Goal: Information Seeking & Learning: Learn about a topic

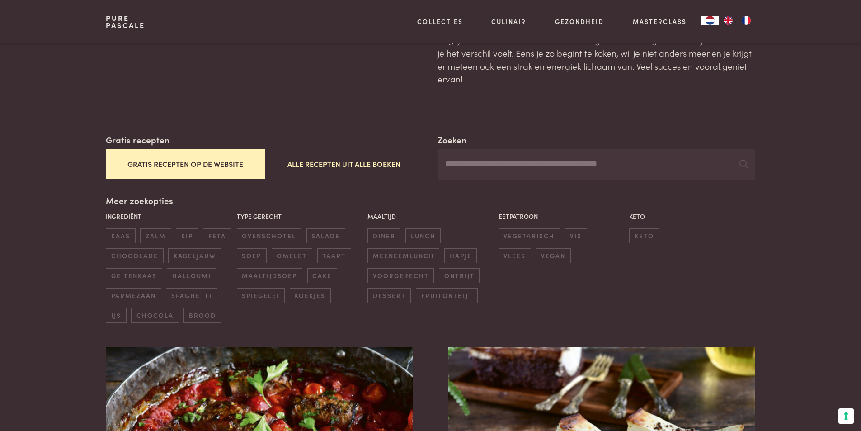
scroll to position [90, 0]
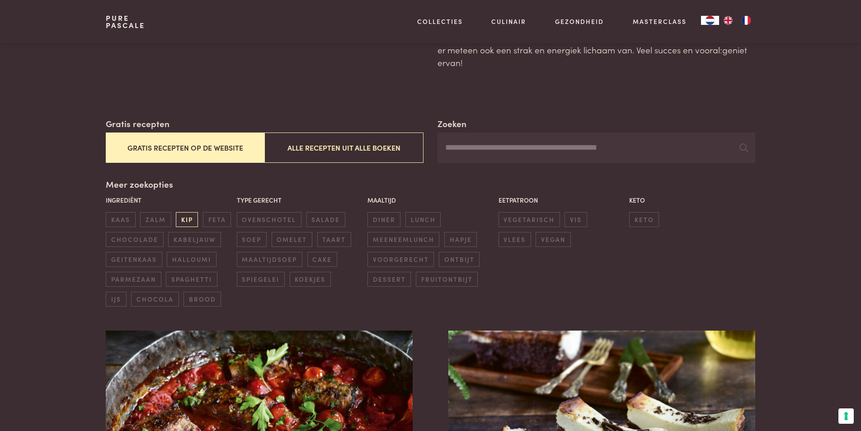
click at [186, 217] on span "kip" at bounding box center [187, 219] width 22 height 15
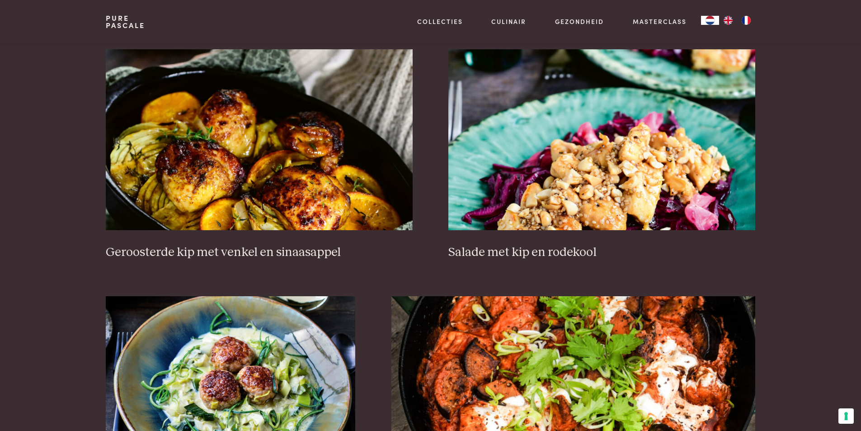
scroll to position [343, 0]
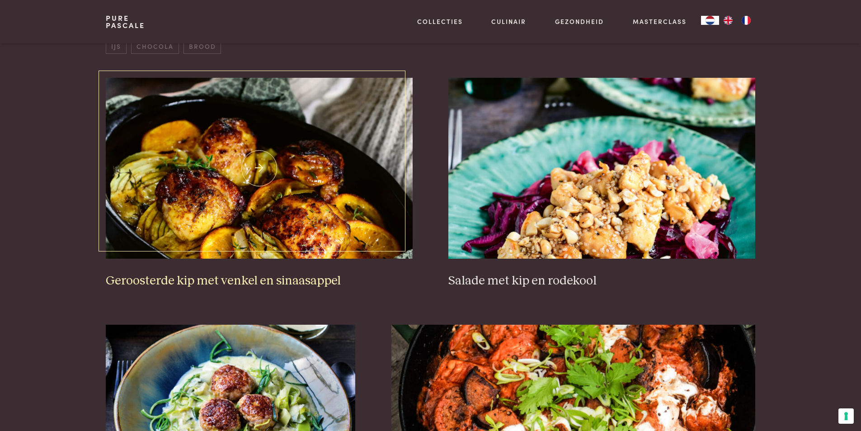
click at [173, 213] on img at bounding box center [259, 168] width 307 height 181
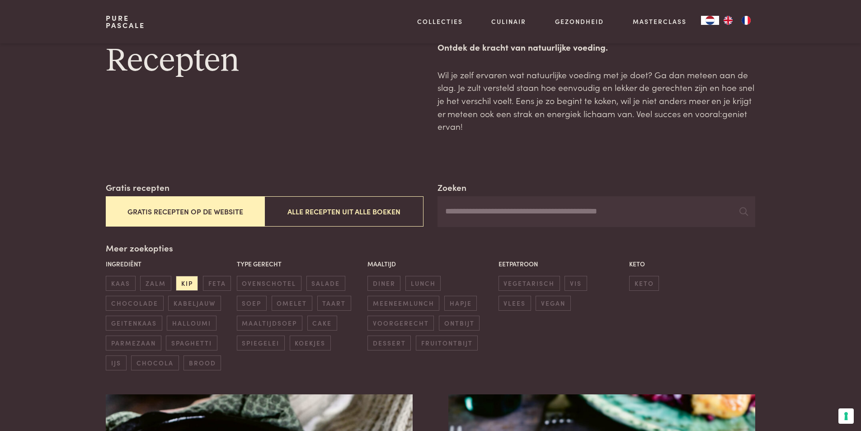
scroll to position [0, 0]
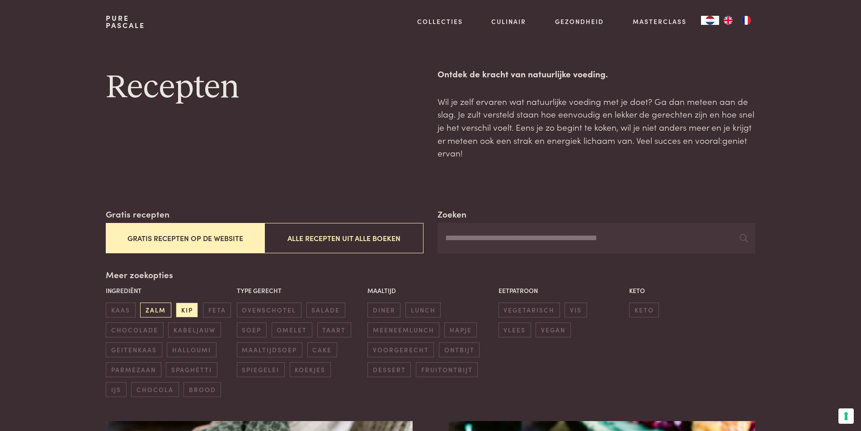
click at [156, 309] on span "zalm" at bounding box center [155, 310] width 31 height 15
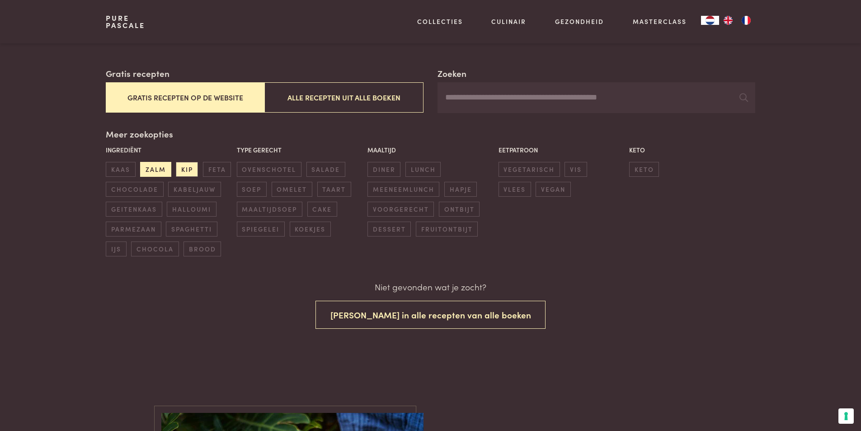
scroll to position [141, 0]
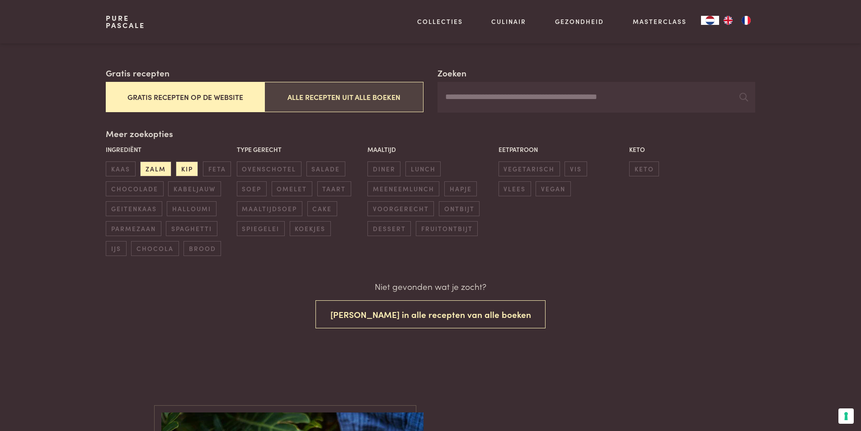
click at [328, 103] on button "Alle recepten uit alle boeken" at bounding box center [344, 97] width 159 height 30
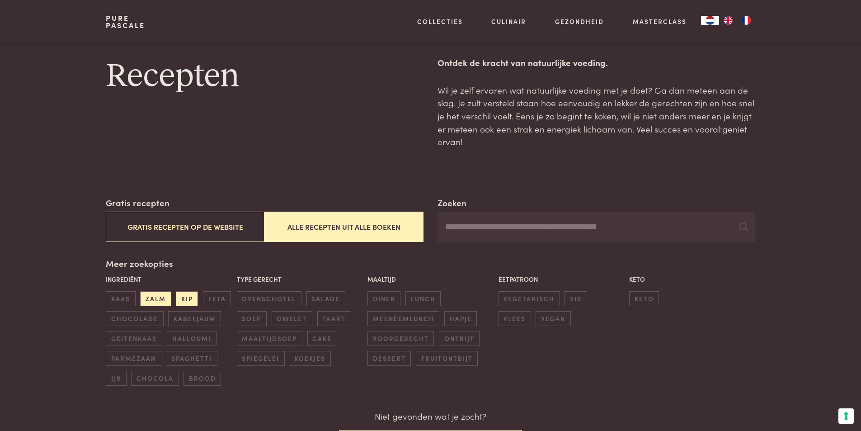
scroll to position [5, 0]
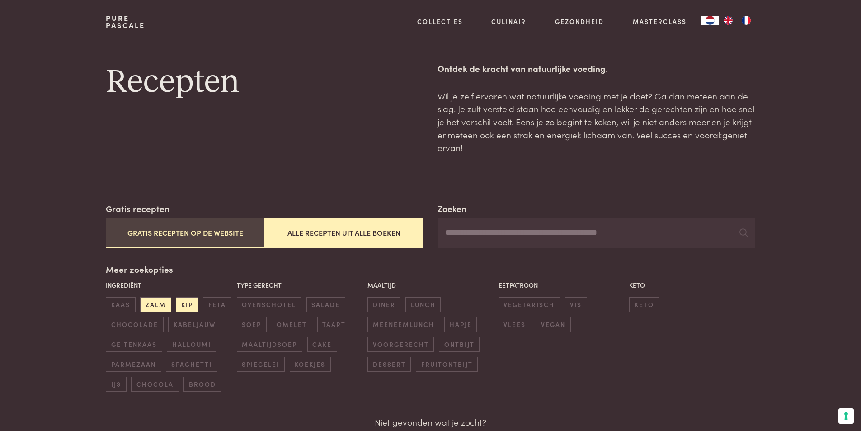
click at [175, 231] on button "Gratis recepten op de website" at bounding box center [185, 233] width 159 height 30
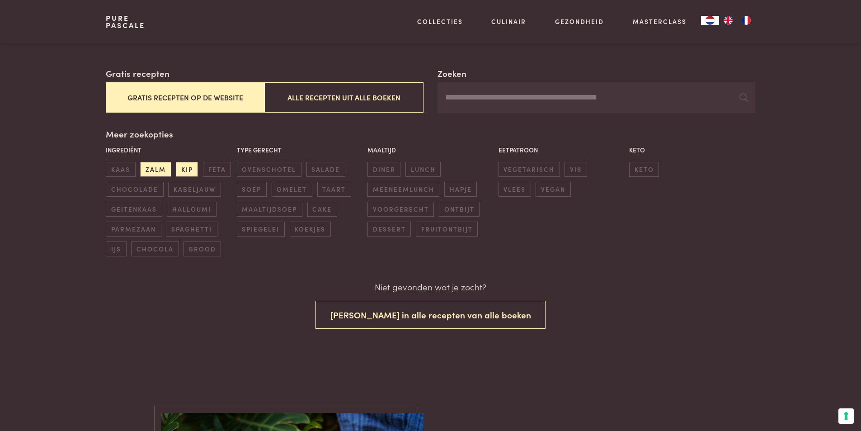
scroll to position [141, 0]
click at [186, 165] on span "kip" at bounding box center [187, 168] width 22 height 15
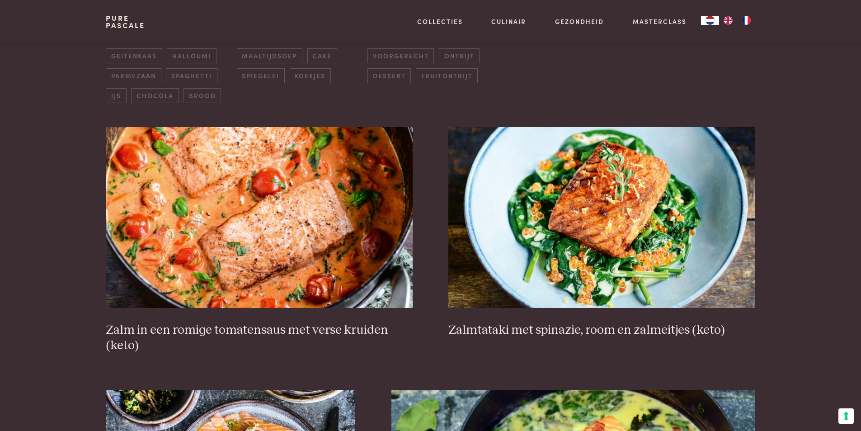
scroll to position [298, 0]
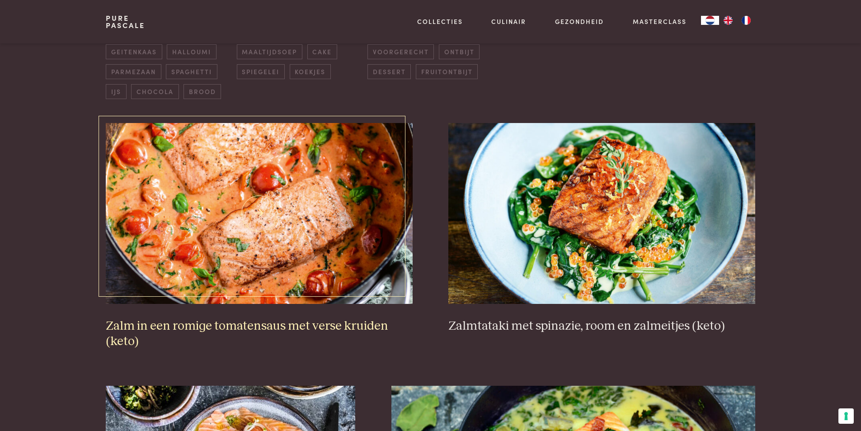
click at [224, 248] on img at bounding box center [259, 213] width 307 height 181
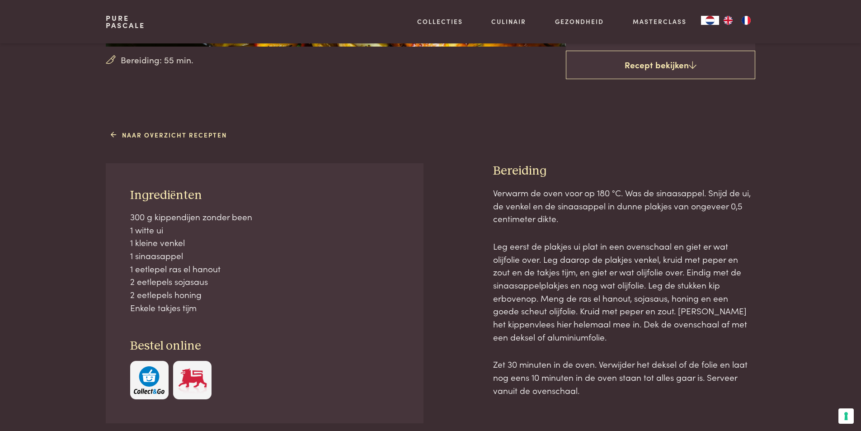
scroll to position [271, 0]
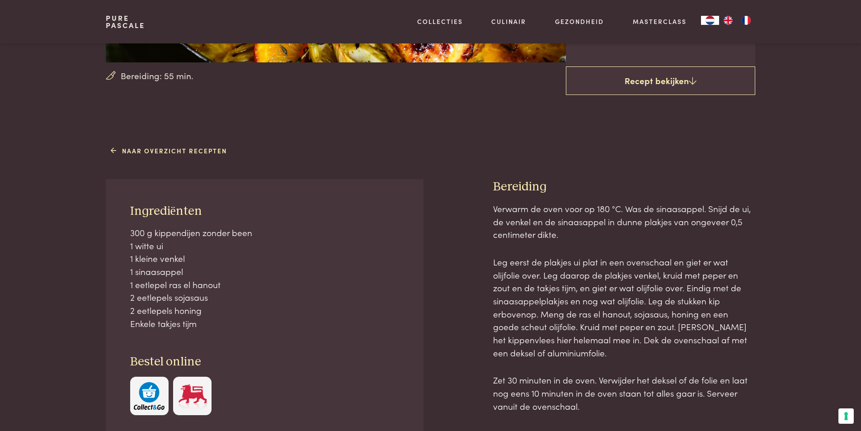
drag, startPoint x: 113, startPoint y: 203, endPoint x: 676, endPoint y: 406, distance: 597.8
click at [676, 406] on div "Ingrediënten 300 g kippendijen zonder been 1 witte ui 1 kleine venkel 1 sinaasa…" at bounding box center [430, 339] width 649 height 321
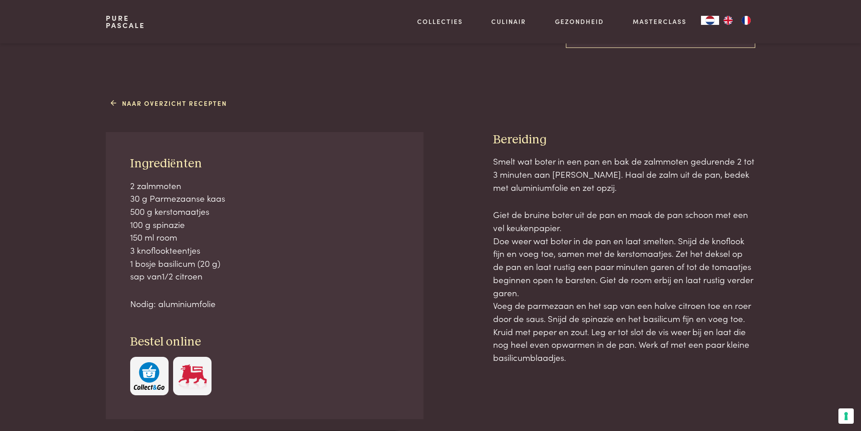
scroll to position [317, 0]
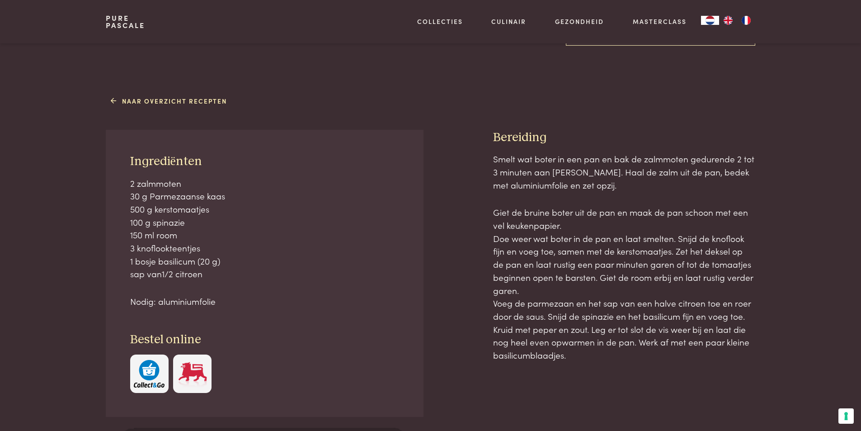
drag, startPoint x: 104, startPoint y: 285, endPoint x: 643, endPoint y: 379, distance: 546.2
click at [643, 379] on div "Naar overzicht recepten Ingrediënten 2 zalmmoten 30 g Parmezaanse kaas 500 g ke…" at bounding box center [431, 285] width 678 height 385
click at [118, 99] on link "Naar overzicht recepten" at bounding box center [169, 100] width 116 height 9
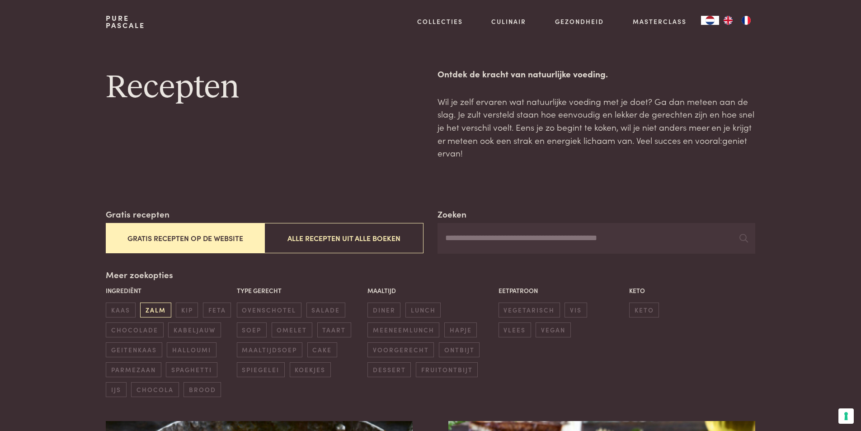
click at [155, 307] on span "zalm" at bounding box center [155, 310] width 31 height 15
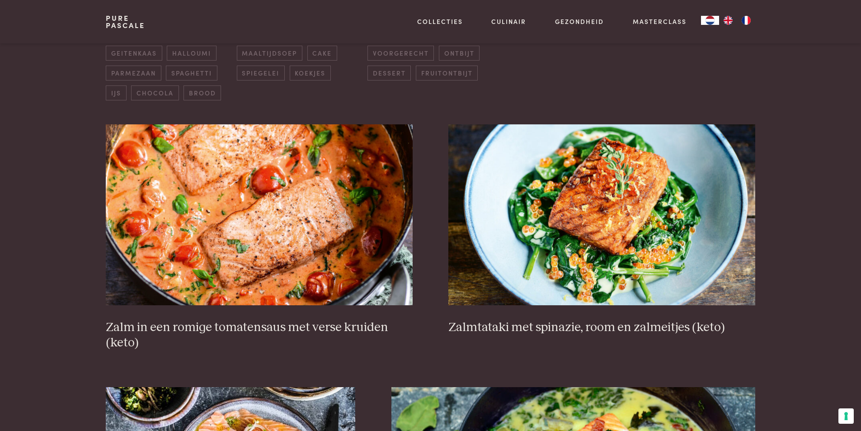
scroll to position [298, 0]
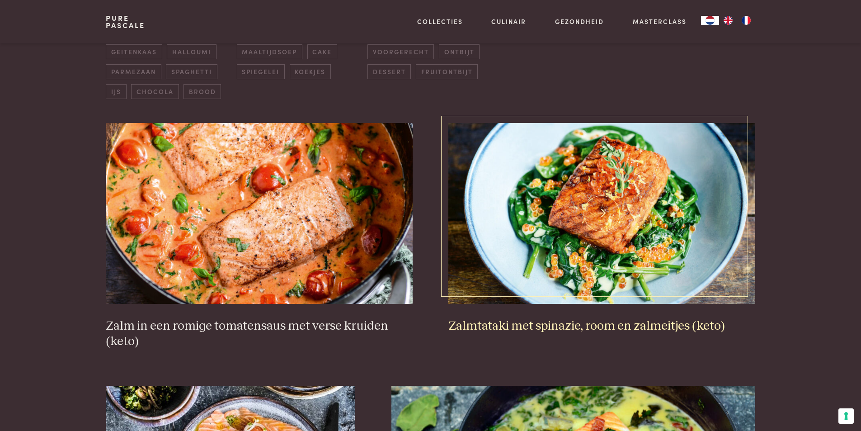
click at [616, 235] on img at bounding box center [602, 213] width 307 height 181
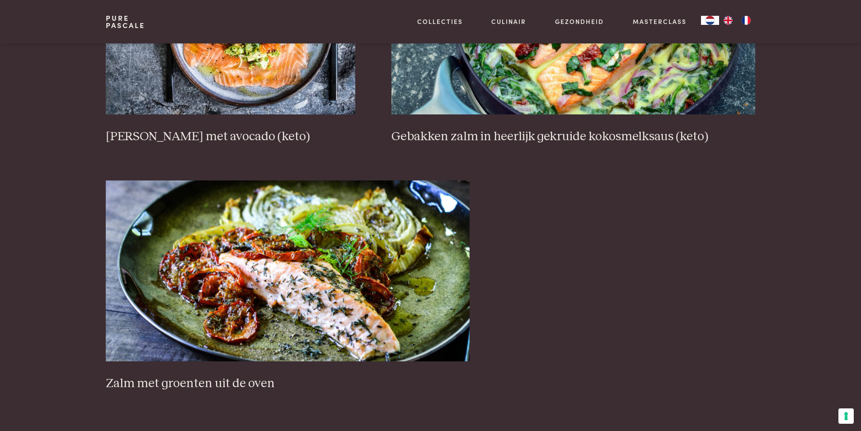
scroll to position [795, 0]
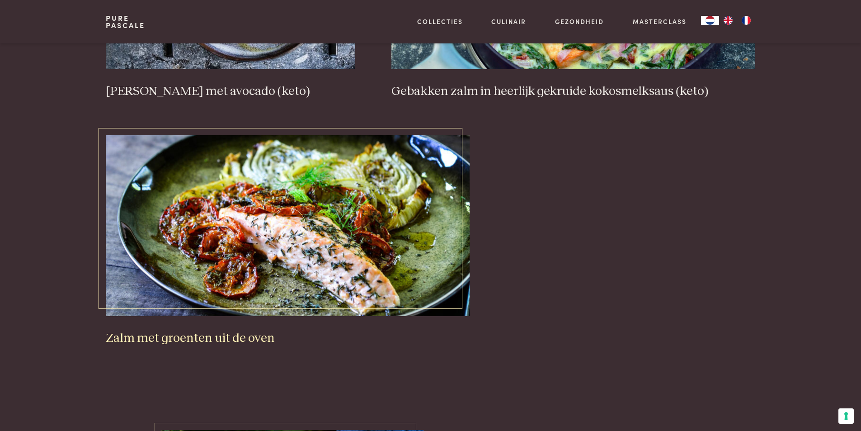
click at [270, 229] on img at bounding box center [288, 225] width 364 height 181
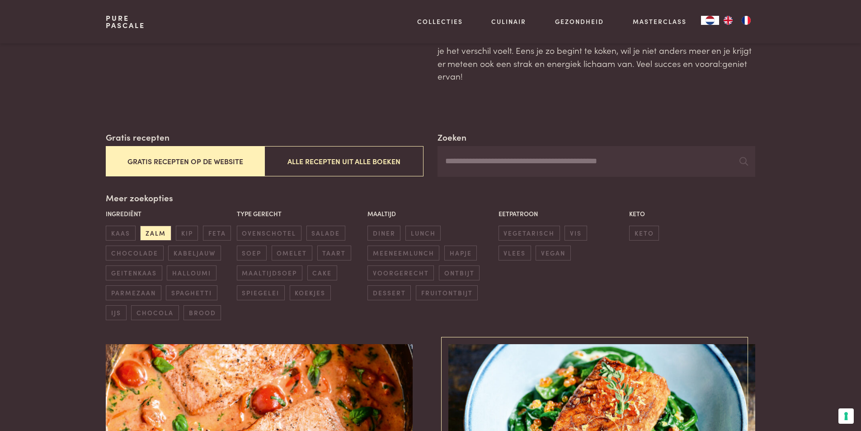
scroll to position [72, 0]
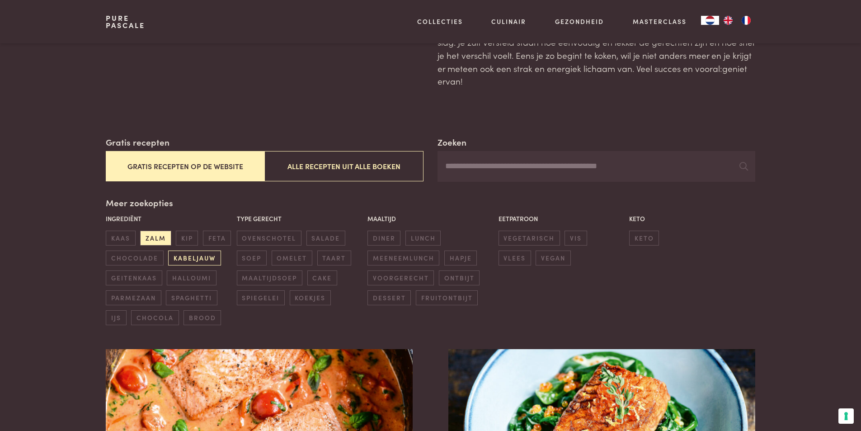
click at [188, 256] on span "kabeljauw" at bounding box center [194, 258] width 52 height 15
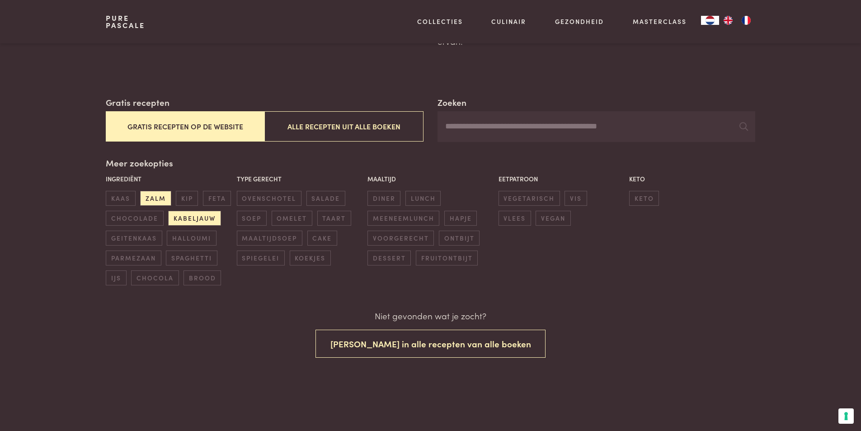
scroll to position [96, 0]
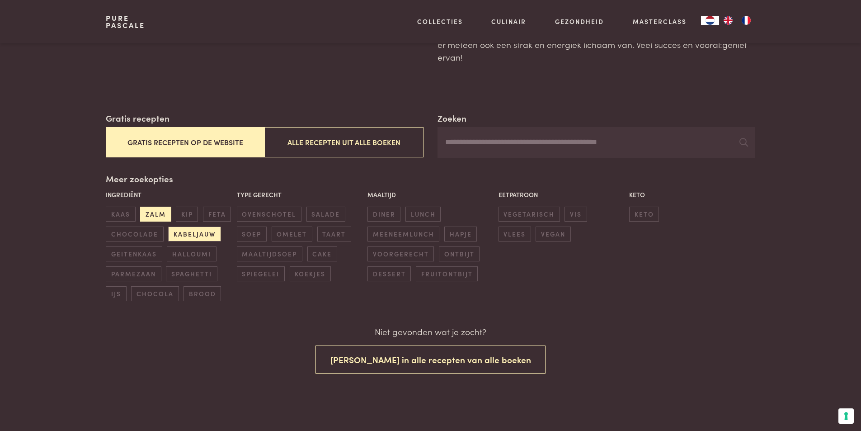
click at [152, 212] on span "zalm" at bounding box center [155, 214] width 31 height 15
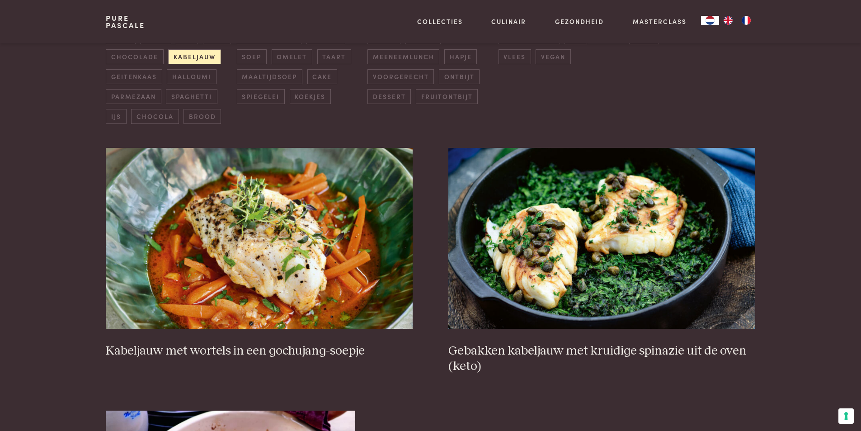
scroll to position [298, 0]
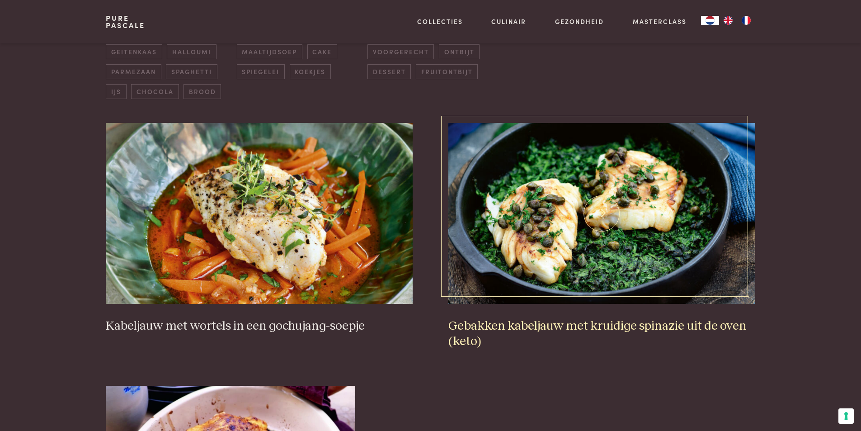
click at [524, 263] on img at bounding box center [602, 213] width 307 height 181
click at [229, 236] on img at bounding box center [259, 213] width 307 height 181
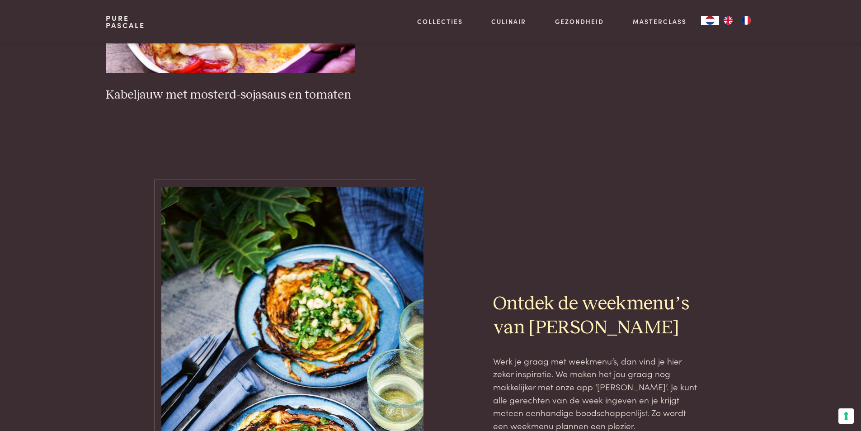
scroll to position [795, 0]
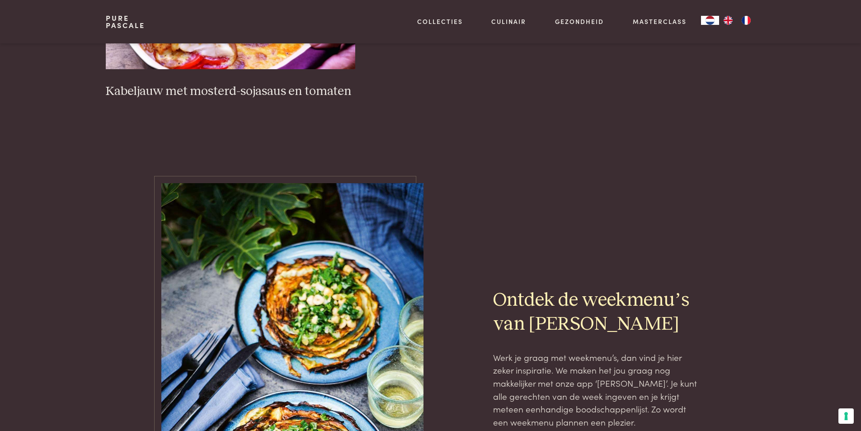
scroll to position [109, 0]
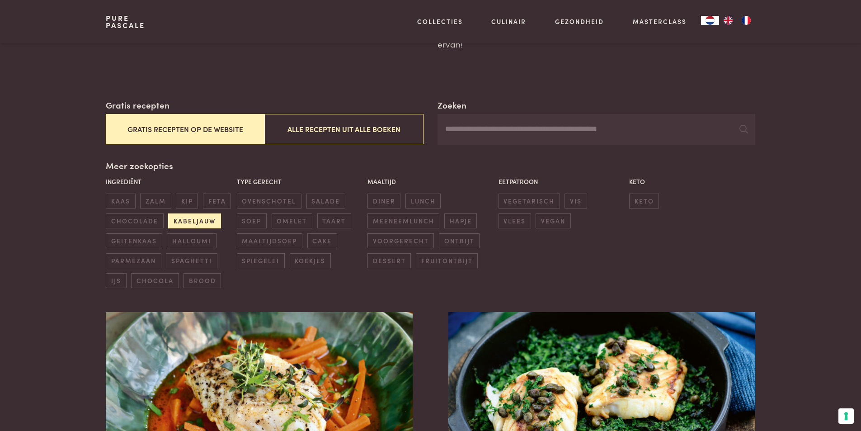
click at [214, 218] on span "kabeljauw" at bounding box center [194, 220] width 52 height 15
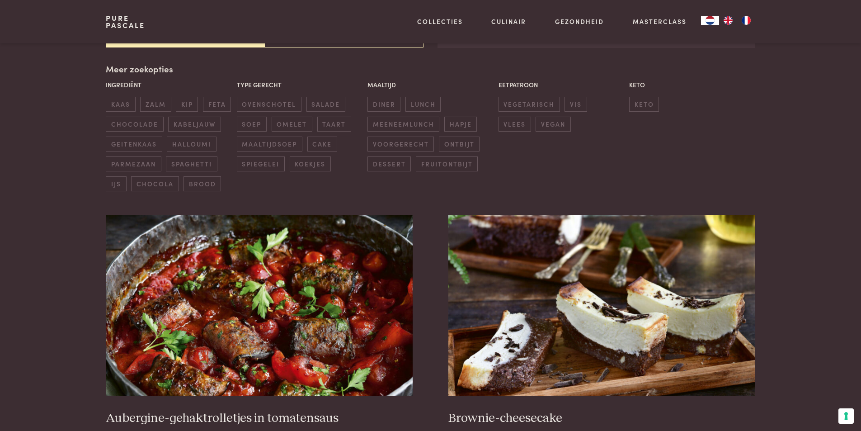
scroll to position [208, 0]
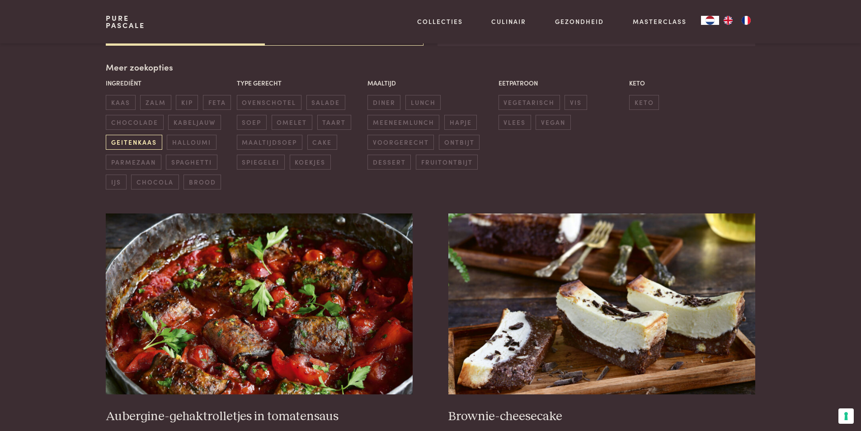
click at [135, 141] on span "geitenkaas" at bounding box center [134, 142] width 56 height 15
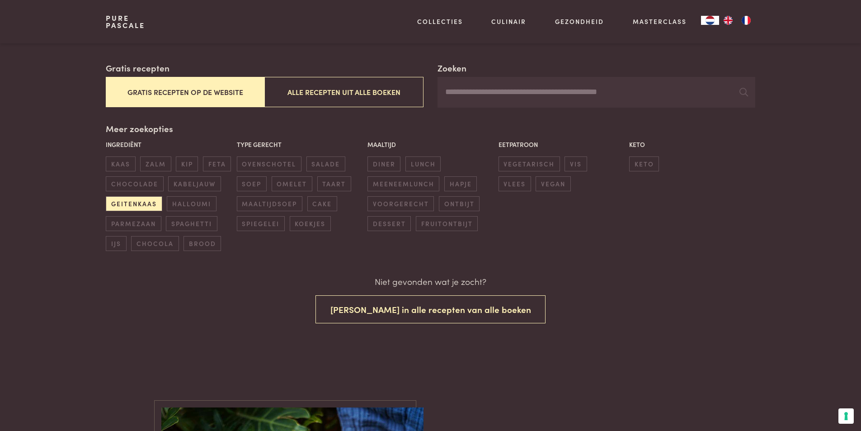
scroll to position [141, 0]
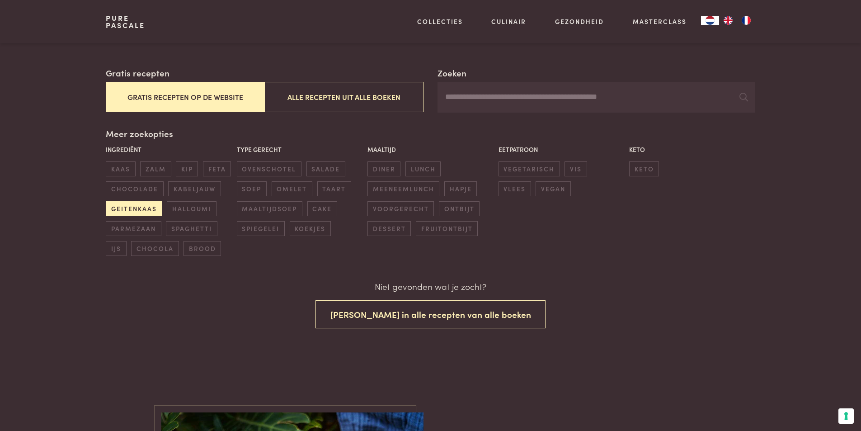
click at [126, 209] on span "geitenkaas" at bounding box center [134, 208] width 56 height 15
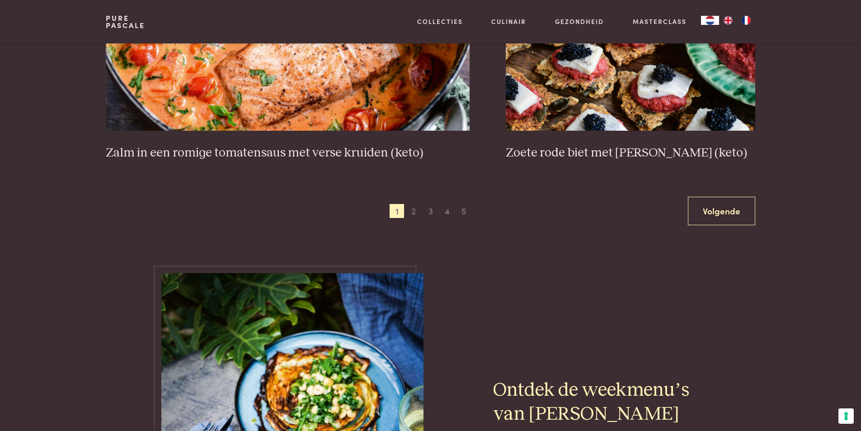
scroll to position [1745, 0]
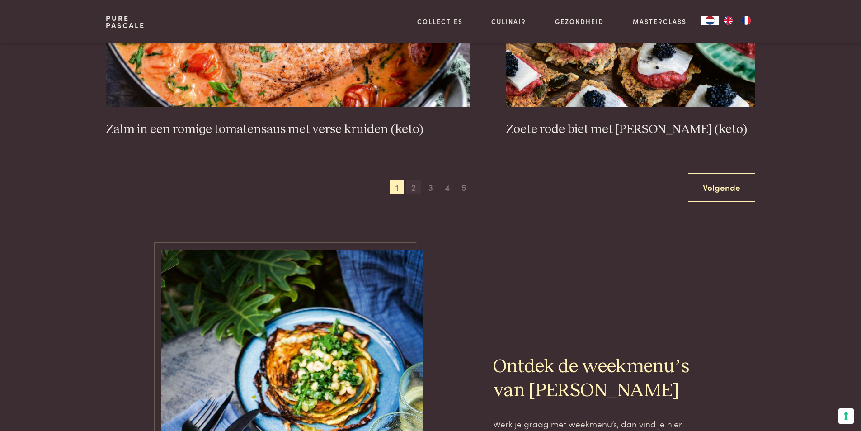
click at [414, 189] on span "2" at bounding box center [414, 187] width 14 height 14
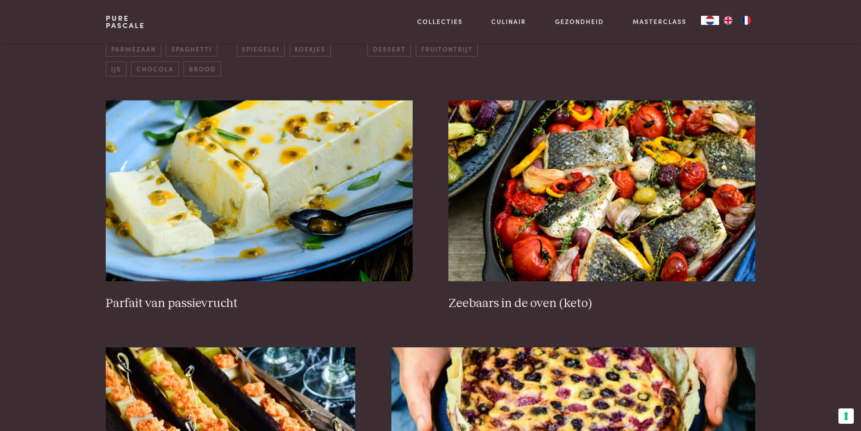
scroll to position [298, 0]
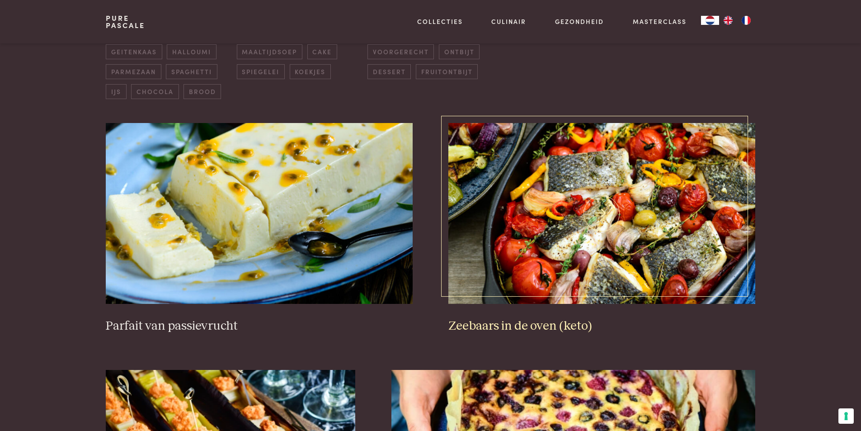
click at [558, 249] on img at bounding box center [602, 213] width 307 height 181
click at [523, 245] on img at bounding box center [602, 213] width 307 height 181
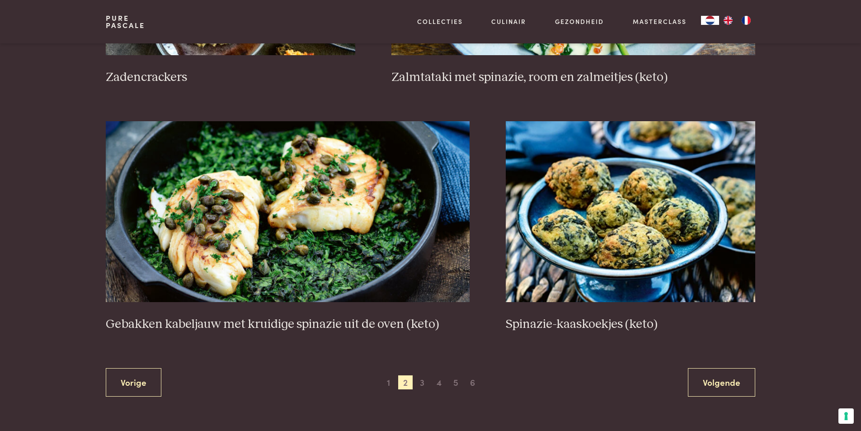
scroll to position [1564, 0]
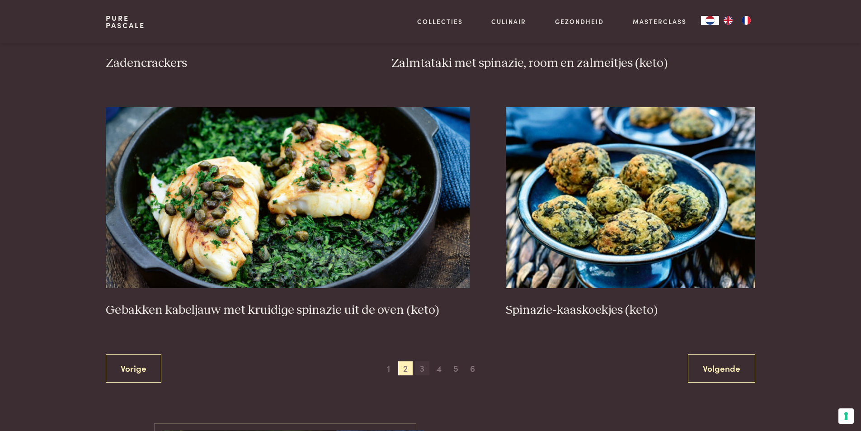
click at [424, 368] on span "3" at bounding box center [422, 368] width 14 height 14
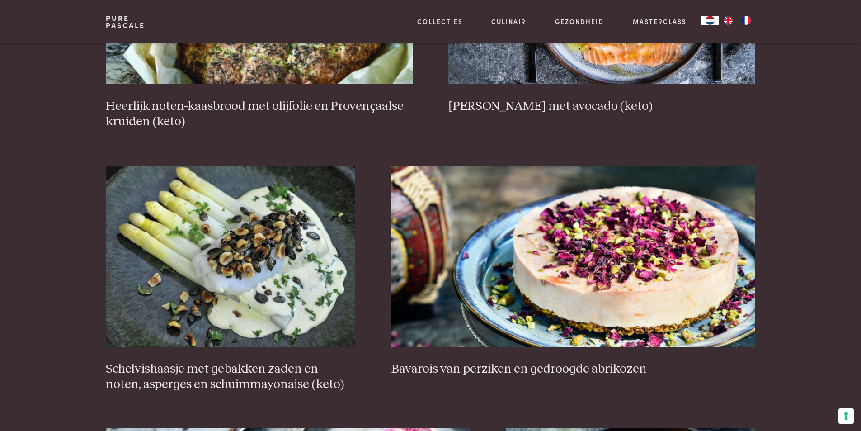
scroll to position [524, 0]
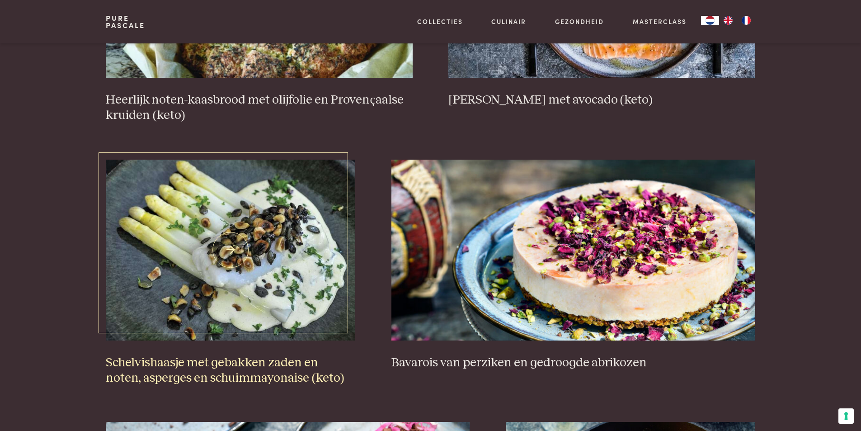
click at [226, 270] on img at bounding box center [231, 250] width 250 height 181
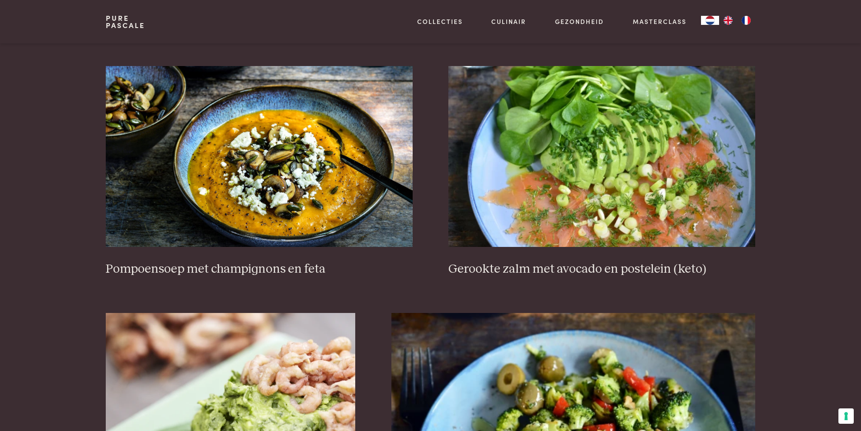
scroll to position [1157, 0]
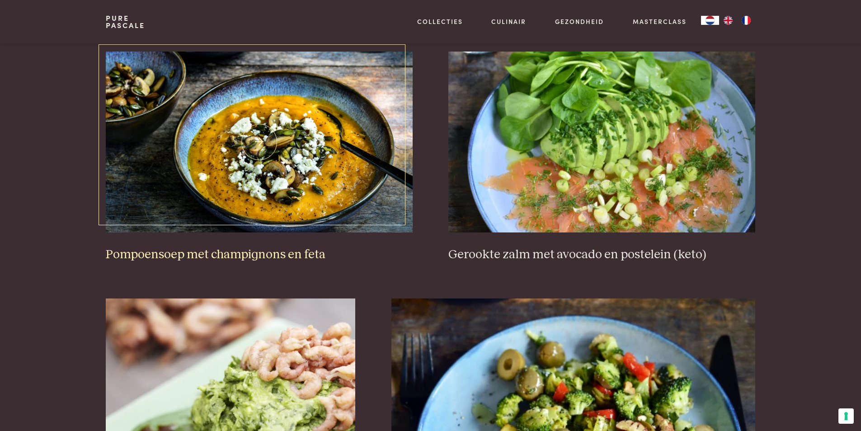
click at [288, 200] on img at bounding box center [259, 142] width 307 height 181
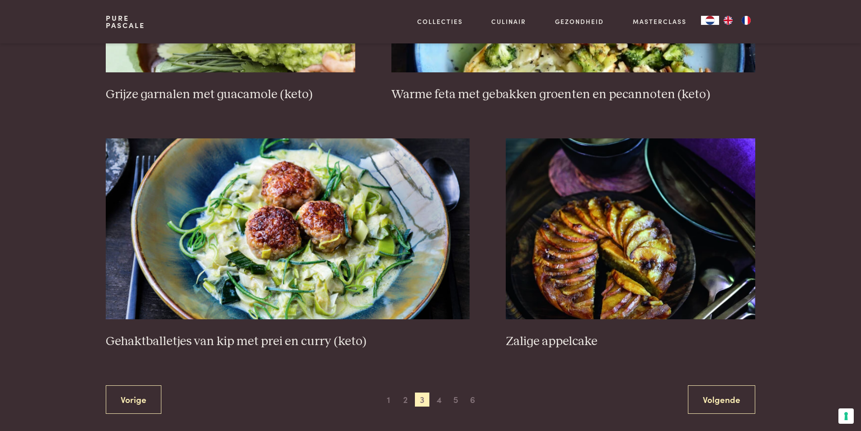
scroll to position [1609, 0]
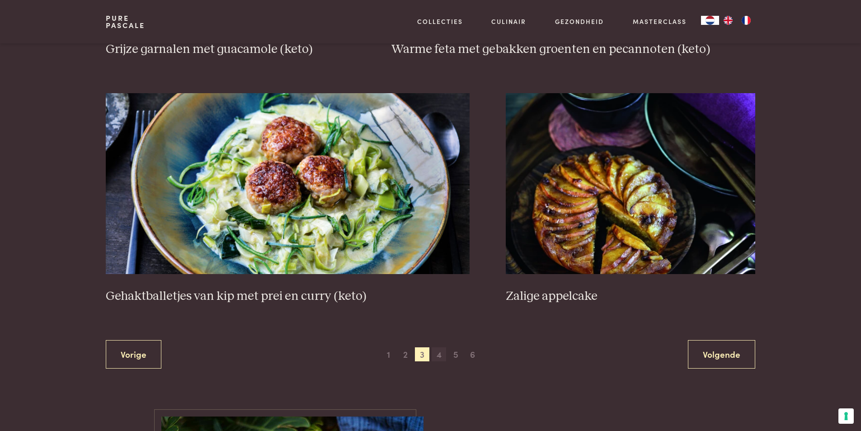
click at [440, 354] on span "4" at bounding box center [439, 354] width 14 height 14
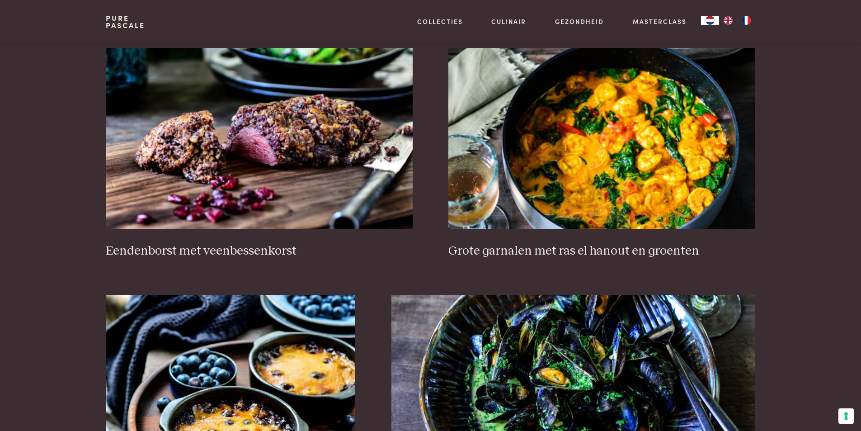
scroll to position [388, 0]
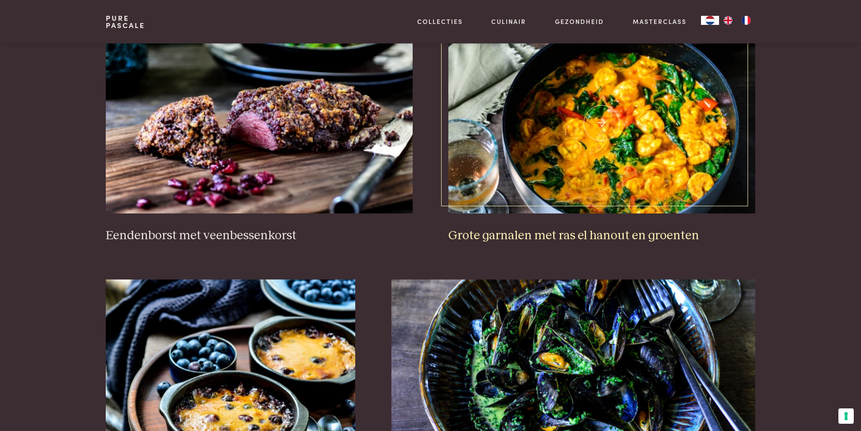
click at [641, 156] on img at bounding box center [602, 123] width 307 height 181
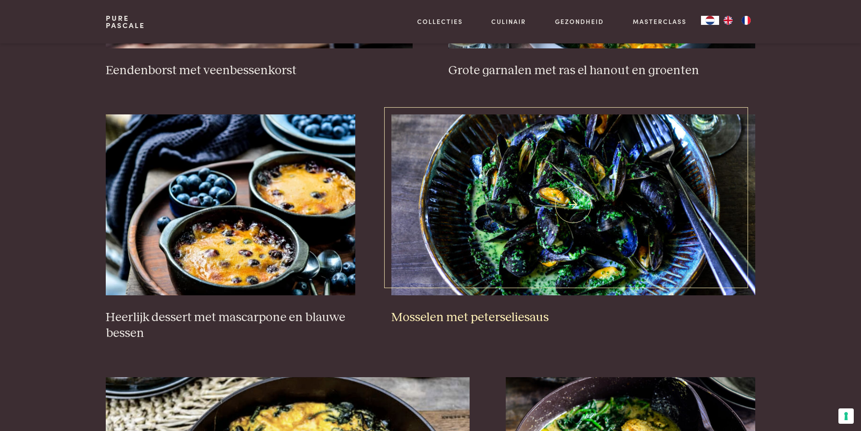
scroll to position [569, 0]
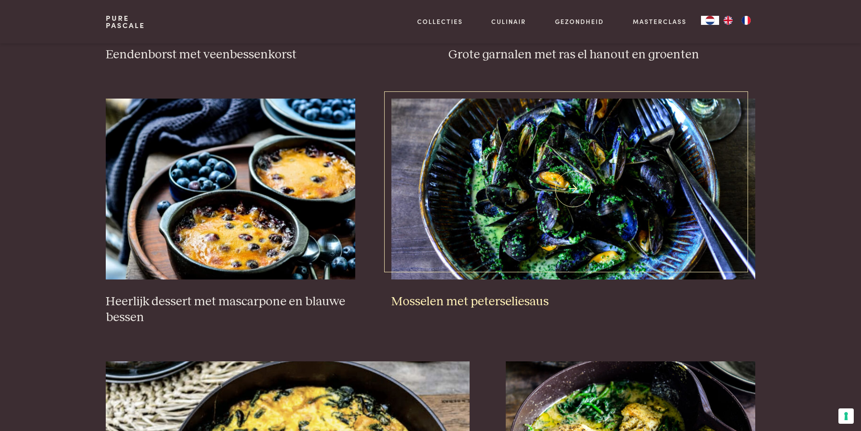
click at [511, 236] on img at bounding box center [574, 189] width 364 height 181
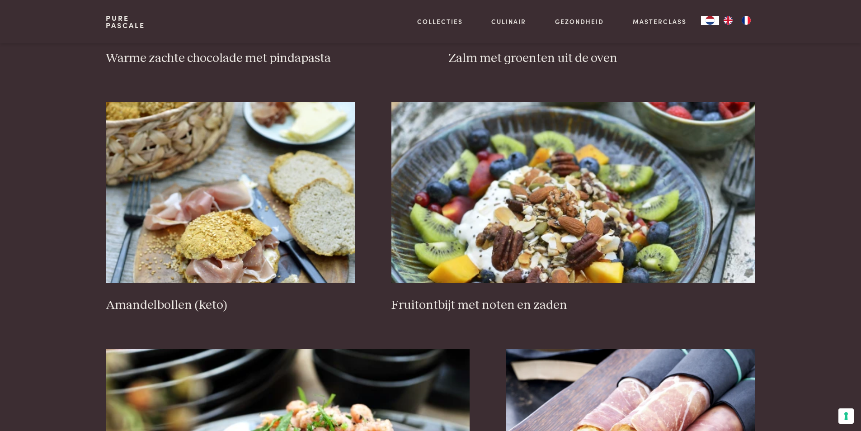
scroll to position [1338, 0]
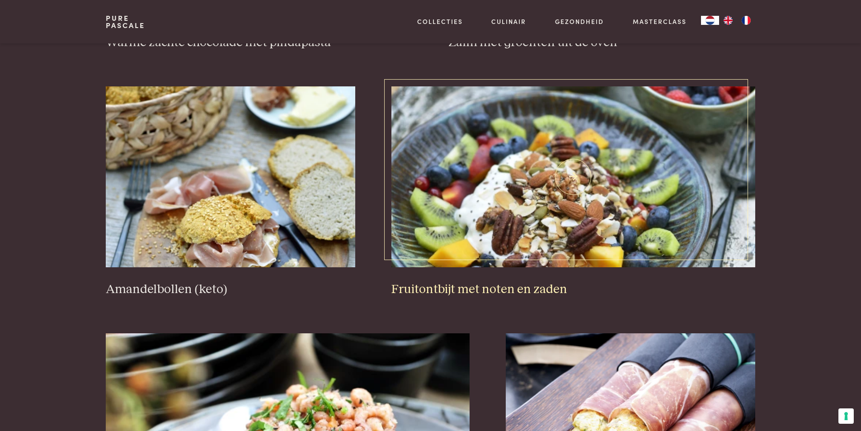
click at [524, 212] on img at bounding box center [574, 176] width 364 height 181
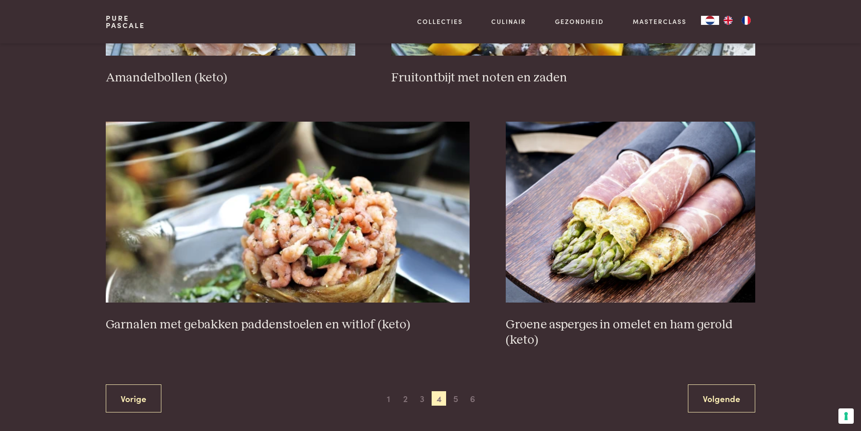
scroll to position [1564, 0]
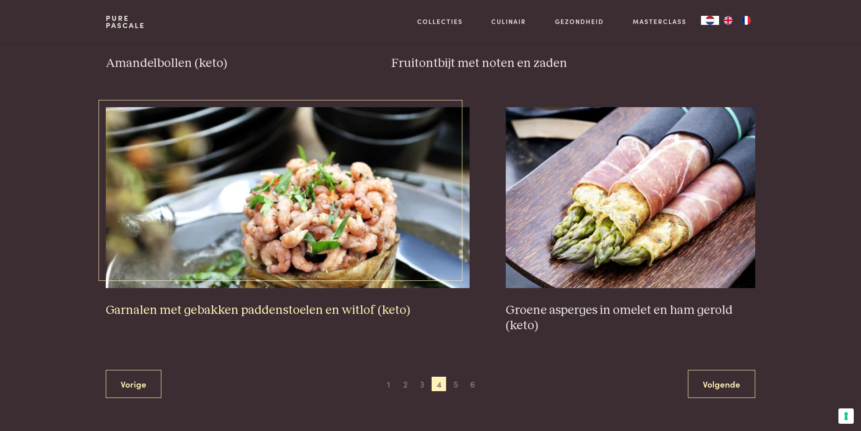
click at [312, 228] on img at bounding box center [288, 197] width 364 height 181
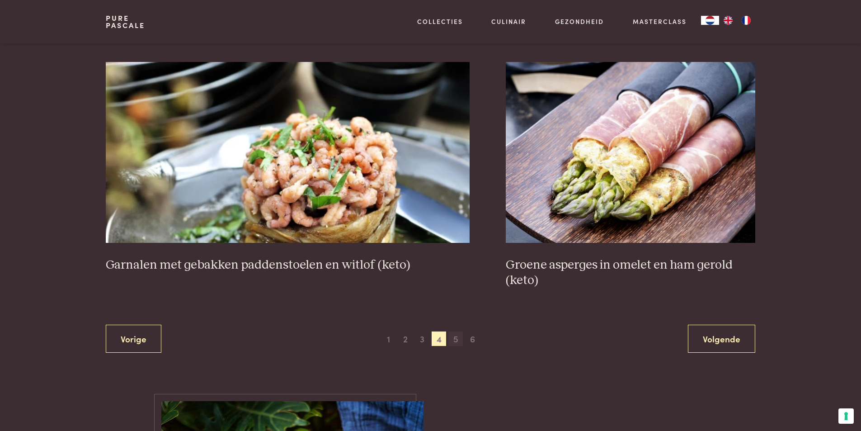
click at [453, 340] on span "5" at bounding box center [456, 338] width 14 height 14
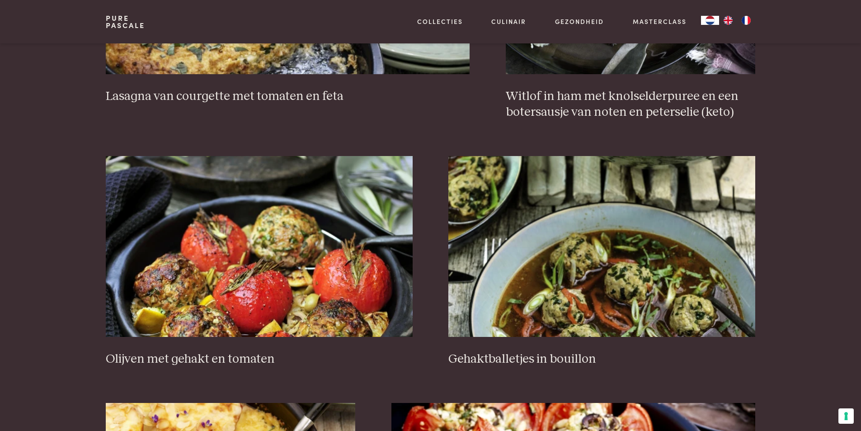
scroll to position [1067, 0]
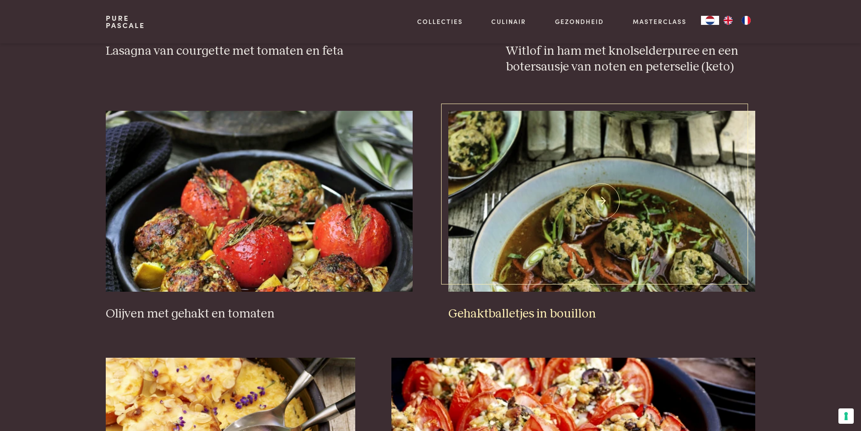
click at [595, 266] on img at bounding box center [602, 201] width 307 height 181
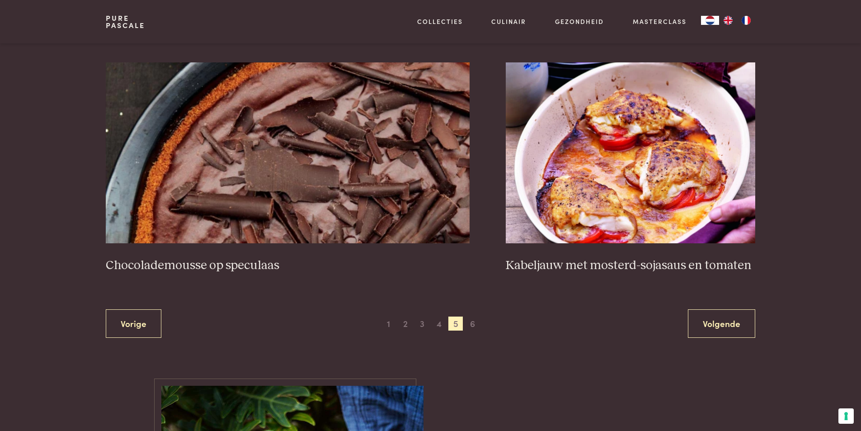
scroll to position [1700, 0]
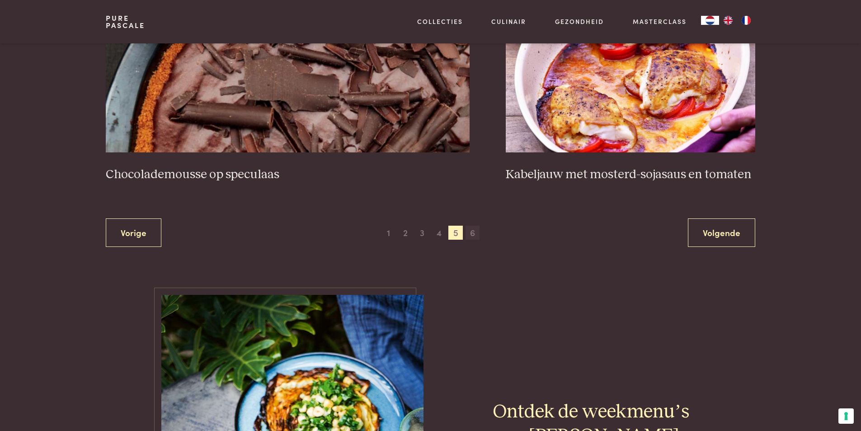
click at [470, 232] on span "6" at bounding box center [473, 233] width 14 height 14
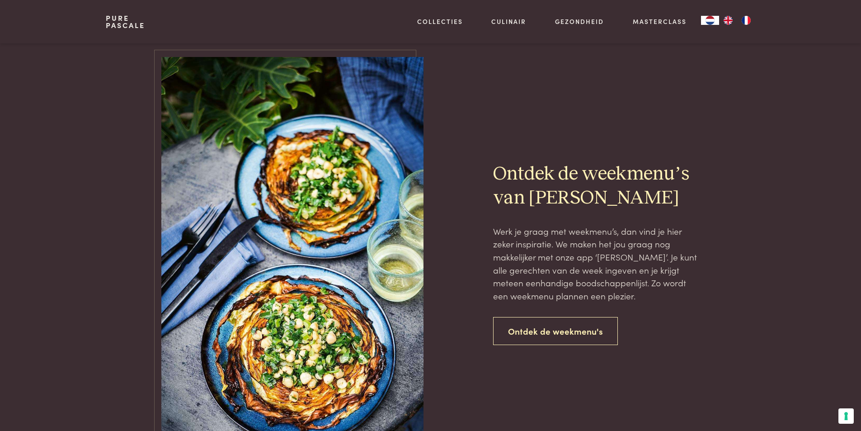
scroll to position [705, 0]
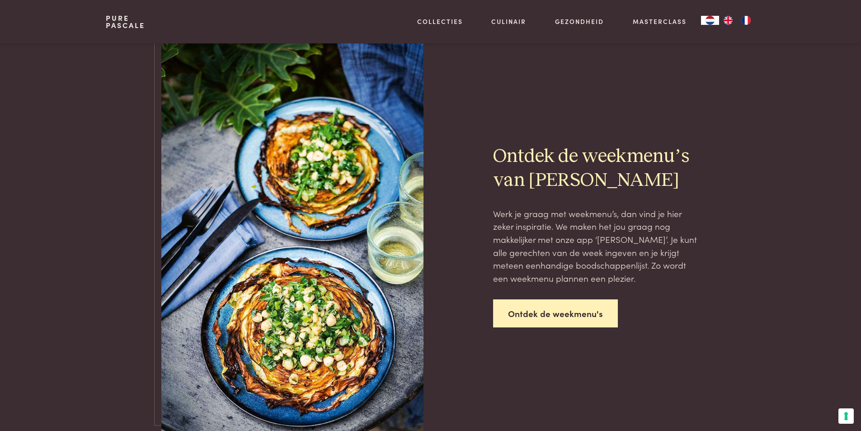
click at [559, 307] on link "Ontdek de weekmenu's" at bounding box center [555, 313] width 125 height 28
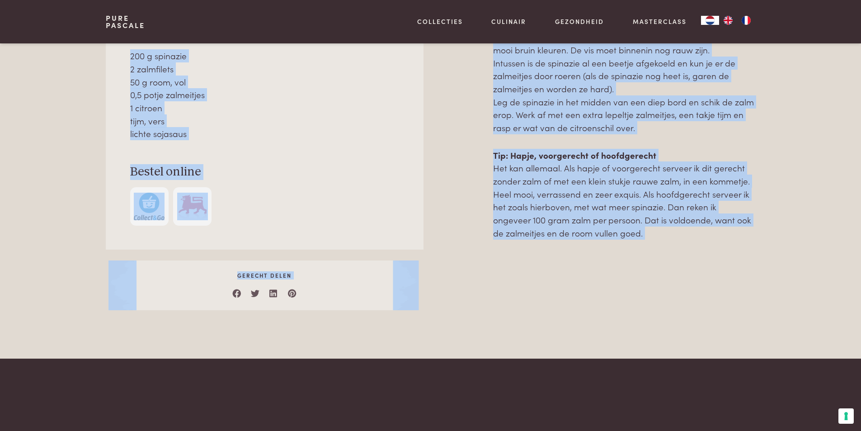
scroll to position [532, 0]
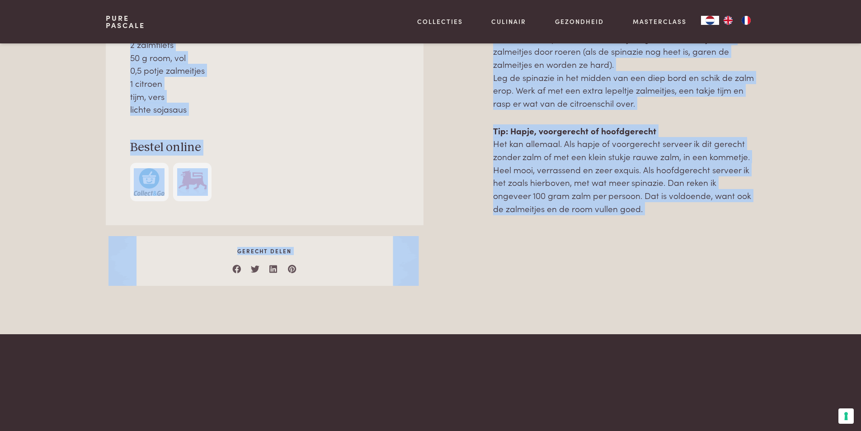
drag, startPoint x: 128, startPoint y: 160, endPoint x: 643, endPoint y: 241, distance: 521.0
click at [643, 241] on div "Over dit recept Een verrassend en exquis gerechtje, en toch eenvoudig! Ingredië…" at bounding box center [430, 102] width 649 height 368
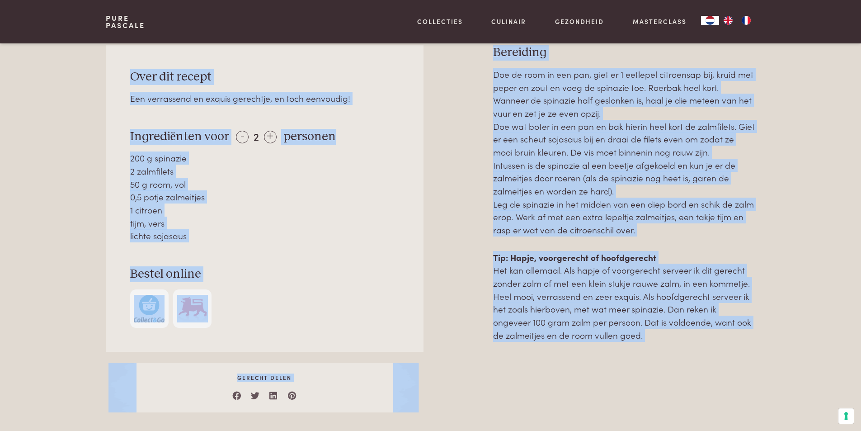
scroll to position [397, 0]
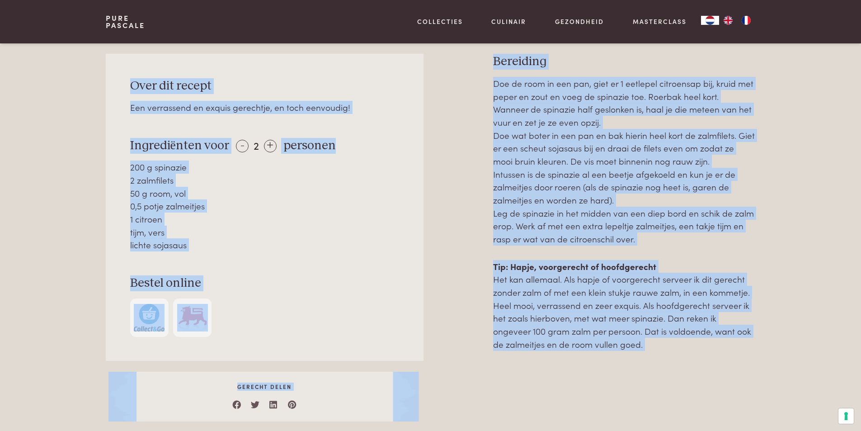
click at [336, 288] on h3 "Bestel online" at bounding box center [265, 283] width 270 height 16
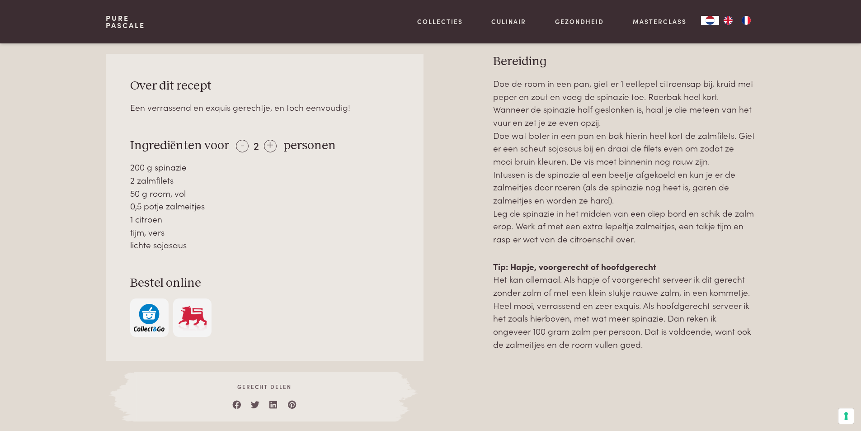
drag, startPoint x: 135, startPoint y: 82, endPoint x: 590, endPoint y: 342, distance: 524.0
click at [629, 351] on div "Over dit recept Een verrassend en exquis gerechtje, en toch eenvoudig! Ingredië…" at bounding box center [430, 238] width 649 height 368
click at [378, 275] on div "Over dit recept Een verrassend en exquis gerechtje, en toch eenvoudig! Ingredië…" at bounding box center [264, 207] width 317 height 307
drag, startPoint x: 165, startPoint y: 151, endPoint x: 423, endPoint y: 205, distance: 263.7
click at [423, 217] on div "Over dit recept Een verrassend en exquis gerechtje, en toch eenvoudig! Ingredië…" at bounding box center [264, 207] width 317 height 307
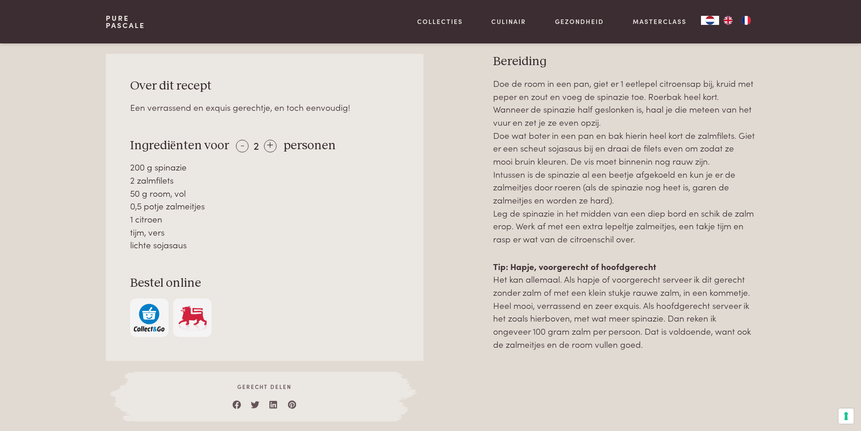
click at [463, 214] on div at bounding box center [458, 238] width 41 height 368
drag, startPoint x: 560, startPoint y: 352, endPoint x: 144, endPoint y: 150, distance: 462.5
click at [144, 150] on div "Over dit recept Een verrassend en exquis gerechtje, en toch eenvoudig! Ingredië…" at bounding box center [430, 238] width 649 height 368
click at [374, 229] on div "tijm, vers" at bounding box center [265, 232] width 270 height 13
drag, startPoint x: 579, startPoint y: 354, endPoint x: 129, endPoint y: 145, distance: 495.9
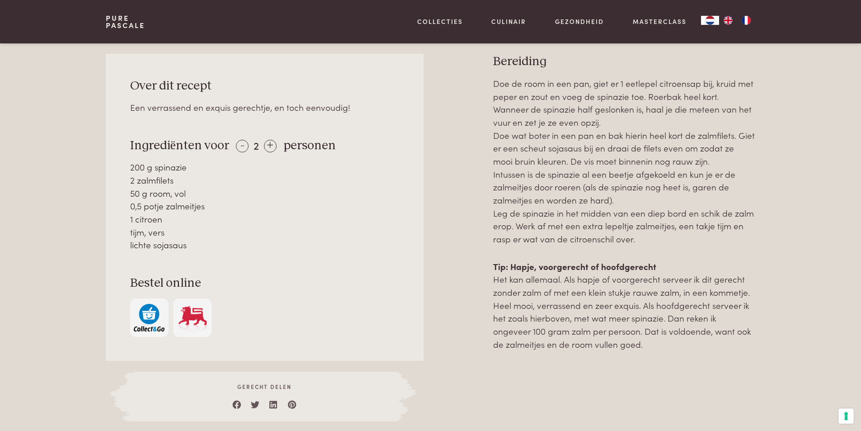
click at [129, 145] on div "Over dit recept Een verrassend en exquis gerechtje, en toch eenvoudig! Ingredië…" at bounding box center [430, 238] width 649 height 368
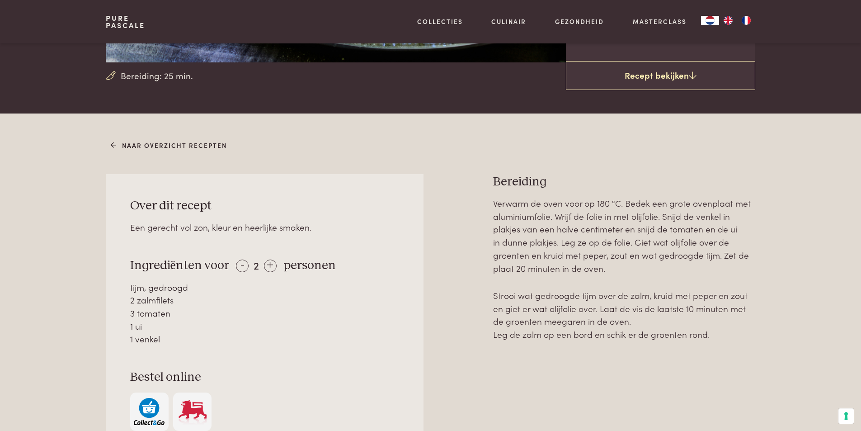
scroll to position [317, 0]
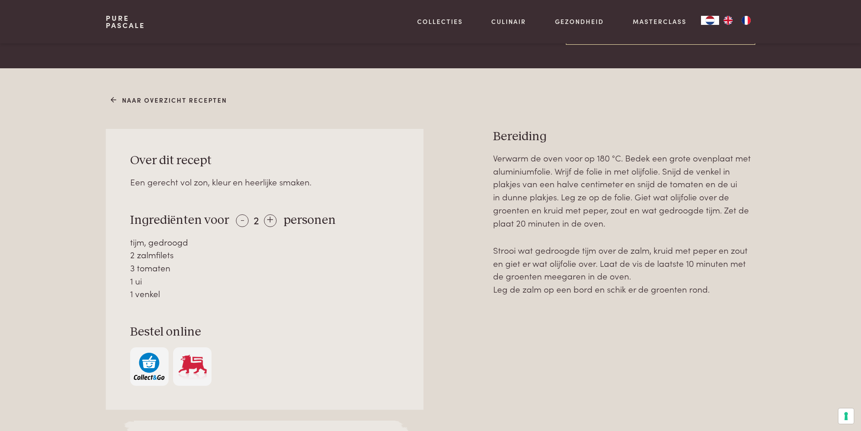
drag, startPoint x: 128, startPoint y: 218, endPoint x: 411, endPoint y: 279, distance: 289.8
click at [431, 278] on div "Over dit recept Een gerecht vol zon, kleur en heerlijke smaken. Ingrediënten vo…" at bounding box center [430, 300] width 649 height 342
click at [618, 317] on div "Verwarm de oven voor op 180 °C. Bedek een grote ovenplaat met aluminiumfolie. W…" at bounding box center [624, 310] width 262 height 319
drag, startPoint x: 618, startPoint y: 317, endPoint x: 754, endPoint y: 290, distance: 138.2
click at [727, 284] on div "Verwarm de oven voor op 180 °C. Bedek een grote ovenplaat met aluminiumfolie. W…" at bounding box center [624, 310] width 262 height 319
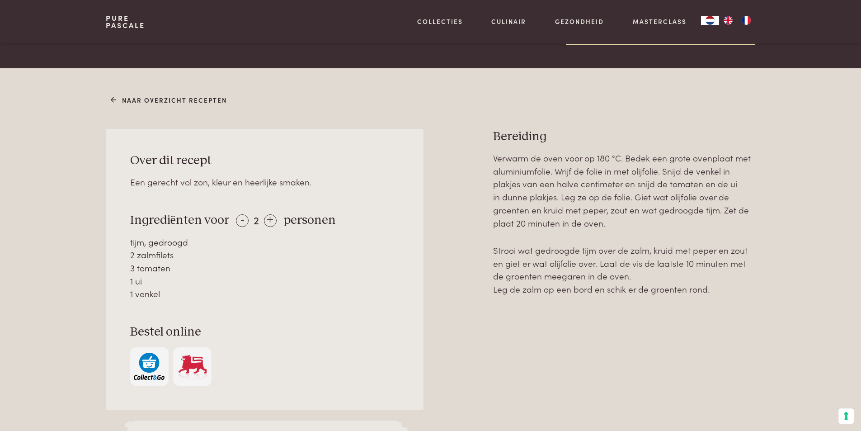
click at [784, 316] on div "Naar overzicht recepten Over dit recept Een gerecht vol zon, kleur en heerlijke…" at bounding box center [430, 293] width 861 height 450
drag, startPoint x: 657, startPoint y: 331, endPoint x: 629, endPoint y: 332, distance: 27.6
click at [634, 332] on div "Verwarm de oven voor op 180 °C. Bedek een grote ovenplaat met aluminiumfolie. W…" at bounding box center [624, 310] width 262 height 319
click at [591, 317] on div "Verwarm de oven voor op 180 °C. Bedek een grote ovenplaat met aluminiumfolie. W…" at bounding box center [624, 310] width 262 height 319
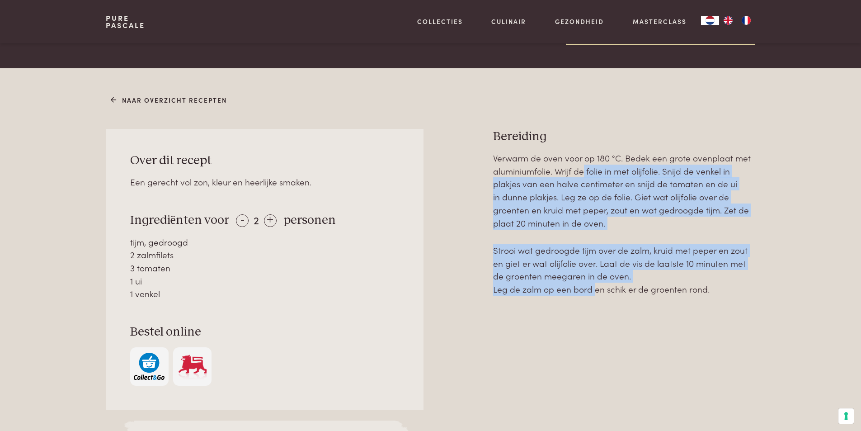
drag, startPoint x: 591, startPoint y: 317, endPoint x: 584, endPoint y: 168, distance: 149.4
click at [584, 168] on div "Verwarm de oven voor op 180 °C. Bedek een grote ovenplaat met aluminiumfolie. W…" at bounding box center [624, 310] width 262 height 319
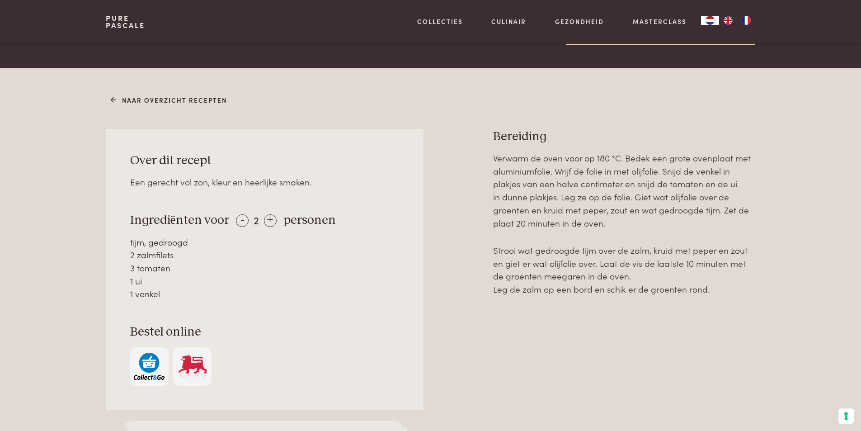
click at [726, 333] on div "Verwarm de oven voor op 180 °C. Bedek een grote ovenplaat met aluminiumfolie. W…" at bounding box center [624, 310] width 262 height 319
drag, startPoint x: 715, startPoint y: 295, endPoint x: 127, endPoint y: 220, distance: 593.5
click at [127, 220] on div "Over dit recept Een gerecht vol zon, kleur en heerlijke smaken. Ingrediënten vo…" at bounding box center [430, 300] width 649 height 342
click at [478, 310] on div at bounding box center [458, 300] width 41 height 342
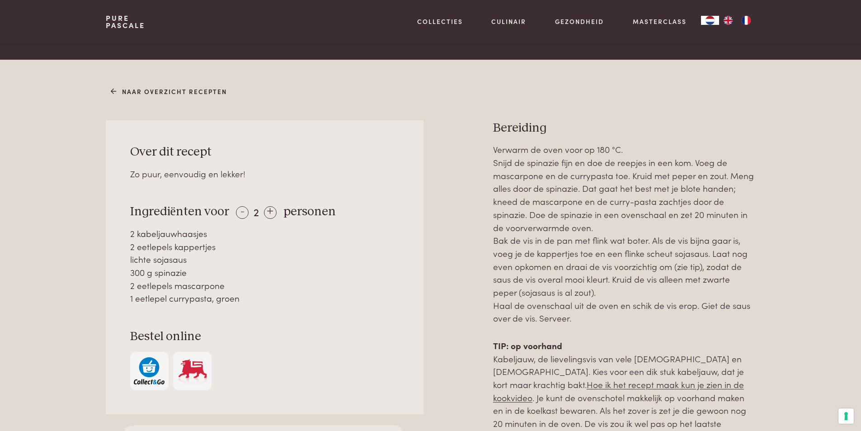
scroll to position [362, 0]
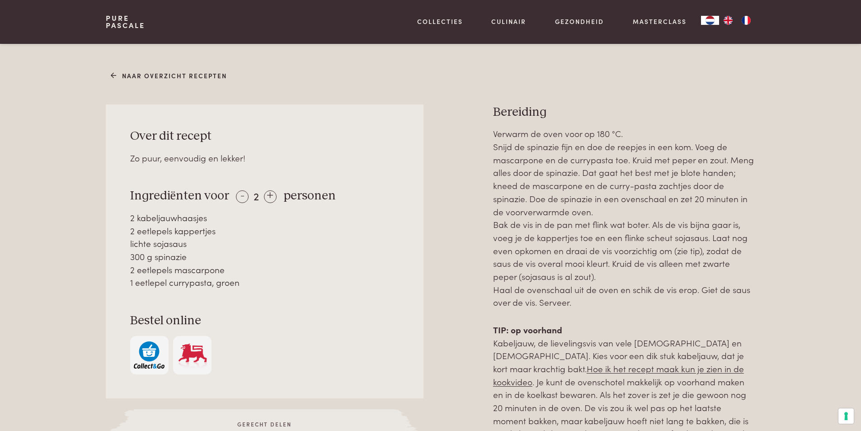
drag, startPoint x: 132, startPoint y: 198, endPoint x: 473, endPoint y: 309, distance: 358.2
click at [490, 217] on div "Over dit recept Zo puur, eenvoudig en lekker! Ingrediënten voor - 2 + personen …" at bounding box center [430, 357] width 649 height 507
click at [856, 202] on div "Naar overzicht recepten Over dit recept Zo puur, eenvoudig en lekker! Ingrediën…" at bounding box center [430, 352] width 861 height 616
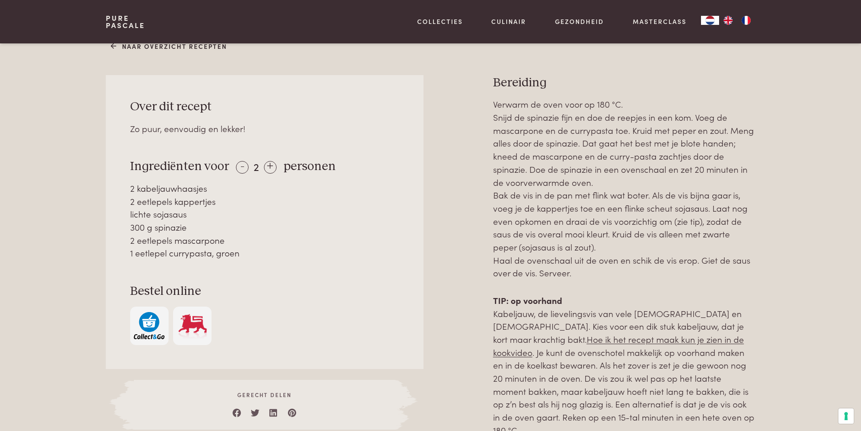
scroll to position [407, 0]
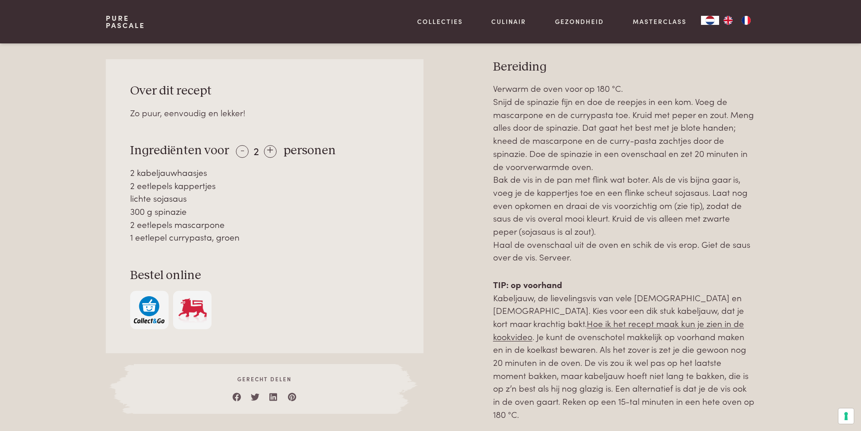
drag, startPoint x: 597, startPoint y: 412, endPoint x: 582, endPoint y: 262, distance: 150.4
click at [582, 262] on div "Verwarm de oven voor op 180 °C. Snijd de spinazie fijn en doe de reepjes in een…" at bounding box center [624, 324] width 262 height 484
click at [795, 277] on div "Naar overzicht recepten Over dit recept Zo puur, eenvoudig en lekker! Ingrediën…" at bounding box center [430, 307] width 861 height 616
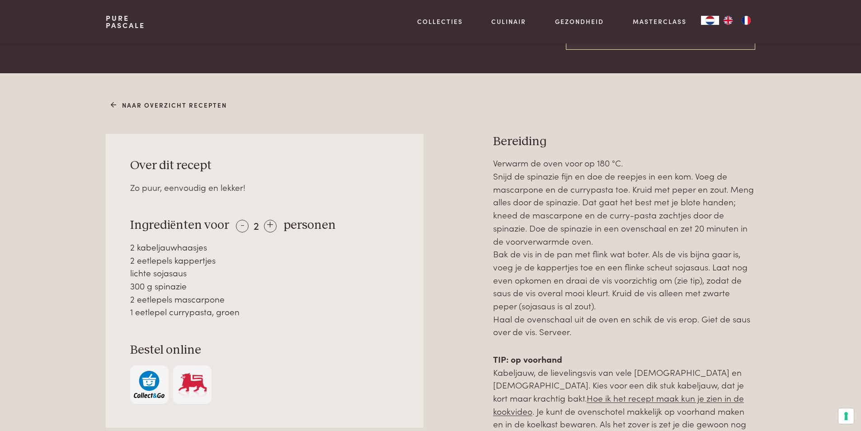
scroll to position [317, 0]
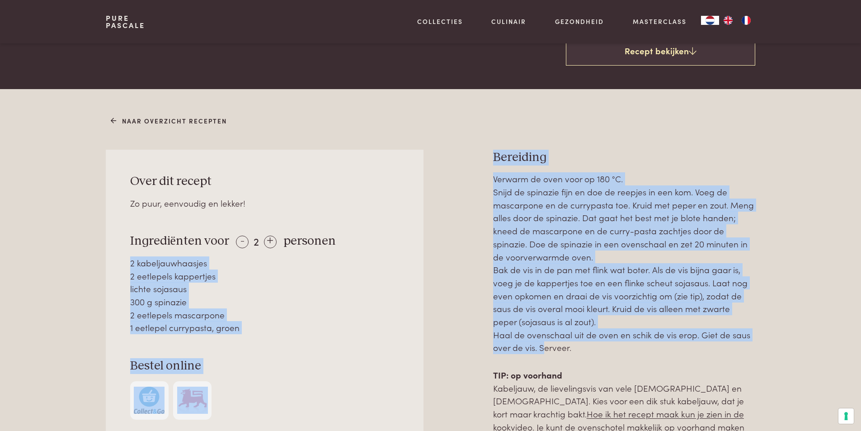
drag, startPoint x: 541, startPoint y: 354, endPoint x: 407, endPoint y: 240, distance: 175.4
click at [407, 240] on div "Over dit recept Zo puur, eenvoudig en lekker! Ingrediënten voor - 2 + personen …" at bounding box center [430, 403] width 649 height 507
click at [459, 336] on div at bounding box center [458, 403] width 41 height 507
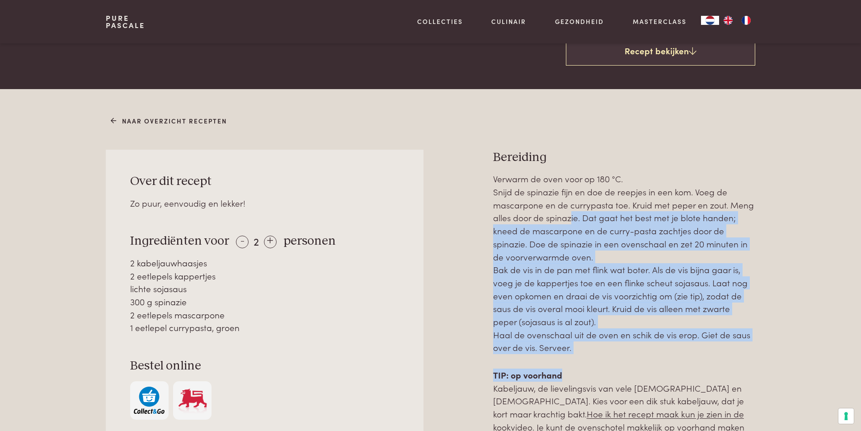
drag, startPoint x: 561, startPoint y: 357, endPoint x: 565, endPoint y: 225, distance: 132.6
click at [565, 225] on div "Verwarm de oven voor op 180 °C. Snijd de spinazie fijn en doe de reepjes in een…" at bounding box center [624, 414] width 262 height 484
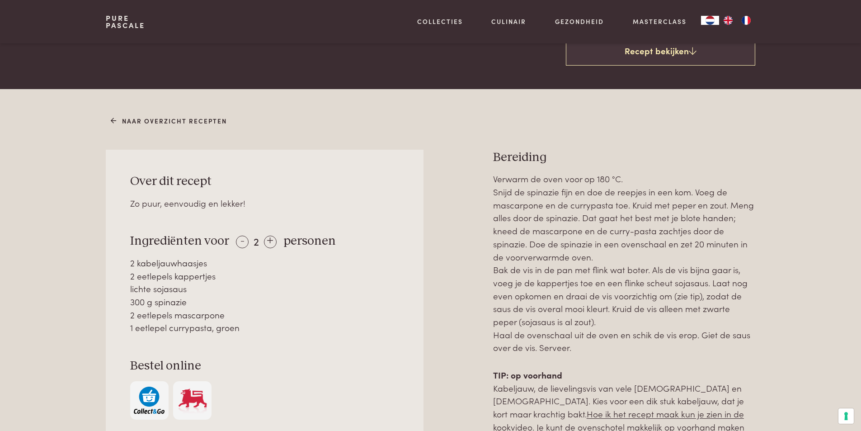
click at [446, 284] on div at bounding box center [458, 403] width 41 height 507
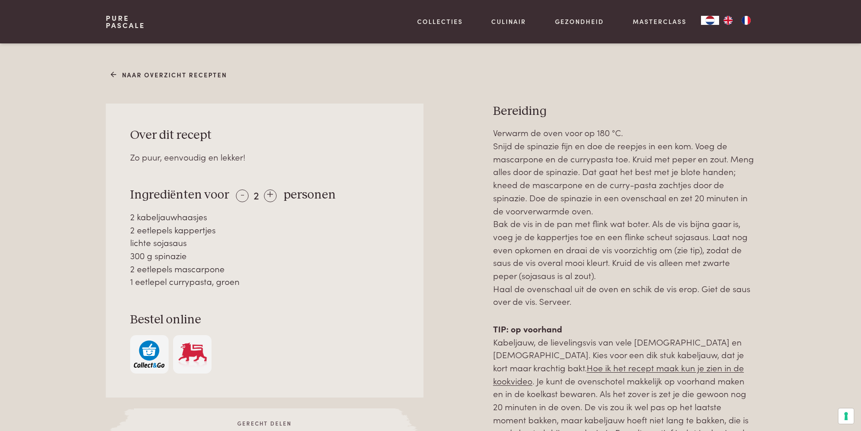
scroll to position [362, 0]
drag, startPoint x: 587, startPoint y: 304, endPoint x: 426, endPoint y: 149, distance: 224.2
click at [426, 149] on div "Over dit recept Zo puur, eenvoudig en lekker! Ingrediënten voor - 2 + personen …" at bounding box center [430, 357] width 649 height 507
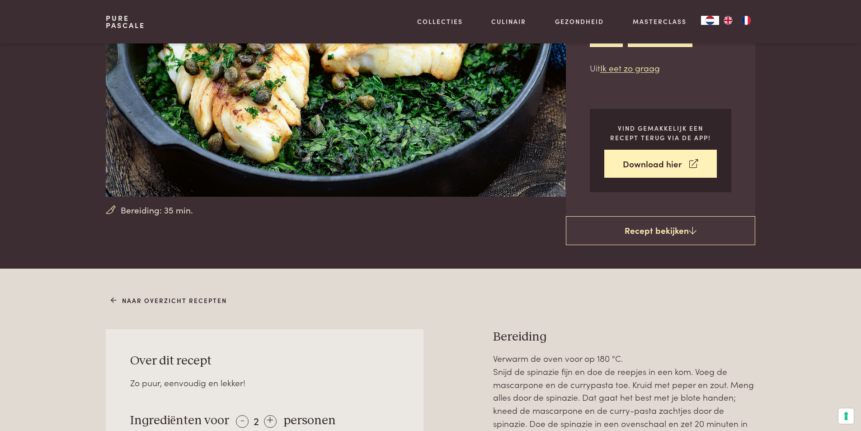
scroll to position [136, 0]
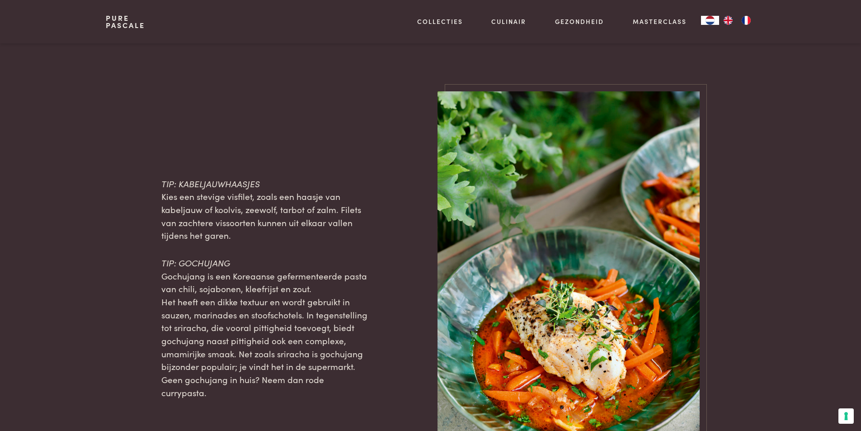
scroll to position [633, 0]
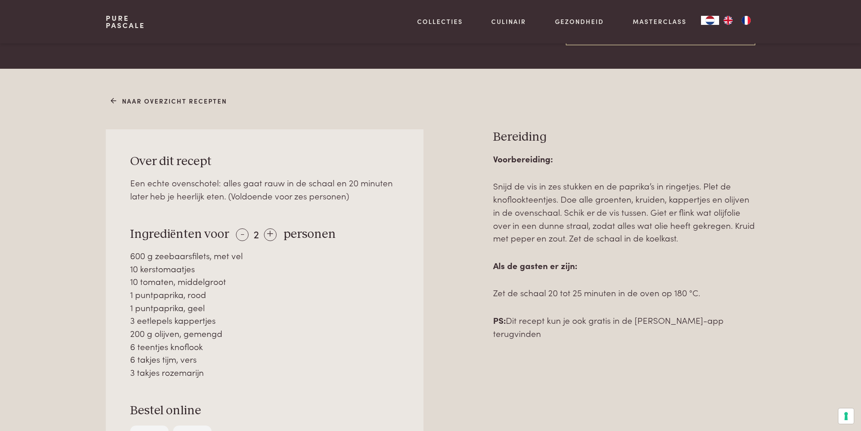
scroll to position [362, 0]
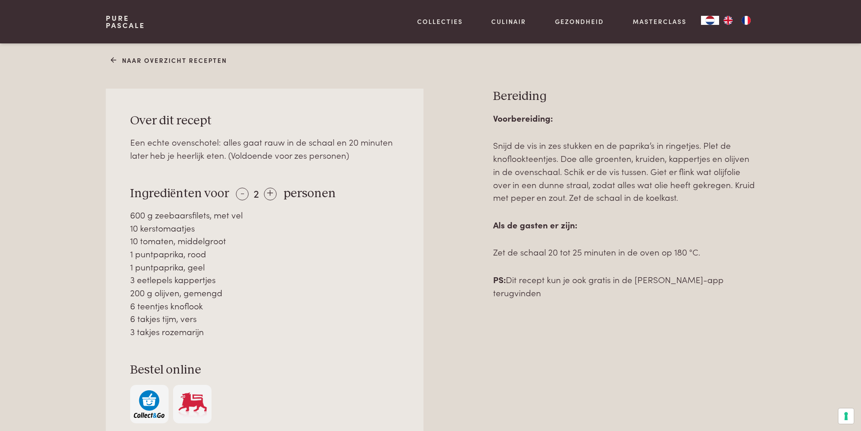
drag, startPoint x: 589, startPoint y: 329, endPoint x: 685, endPoint y: 411, distance: 126.0
click at [685, 411] on div "Voorbereiding: Snijd de vis in zes stukken en de paprika’s in ringetjes. Plet d…" at bounding box center [624, 310] width 262 height 397
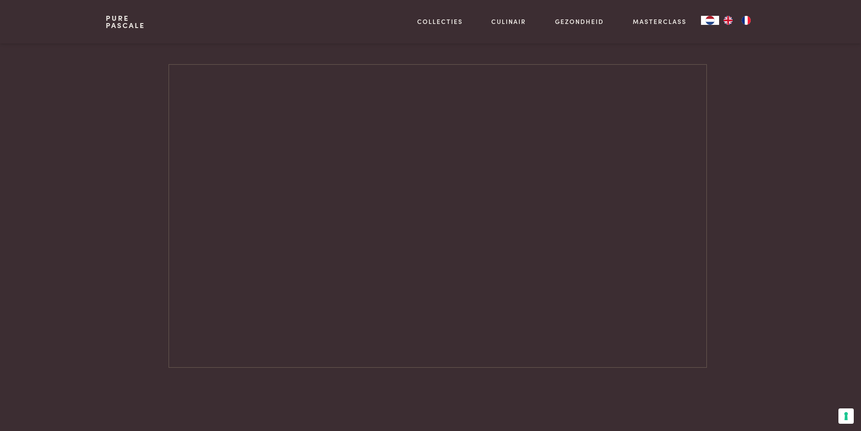
scroll to position [965, 0]
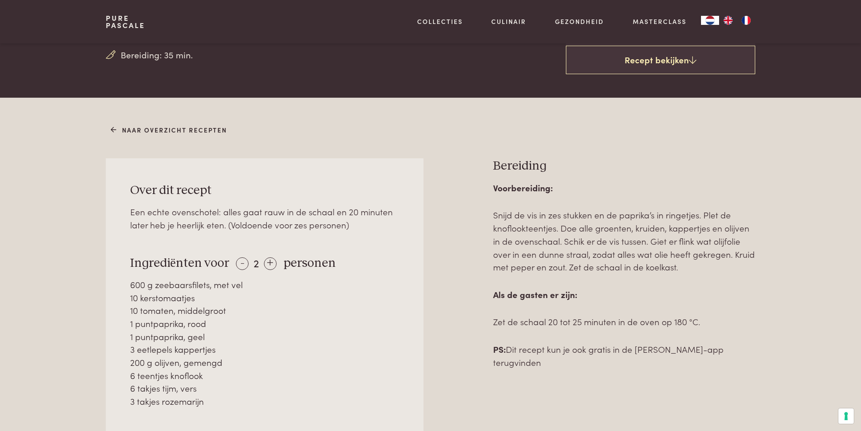
scroll to position [362, 0]
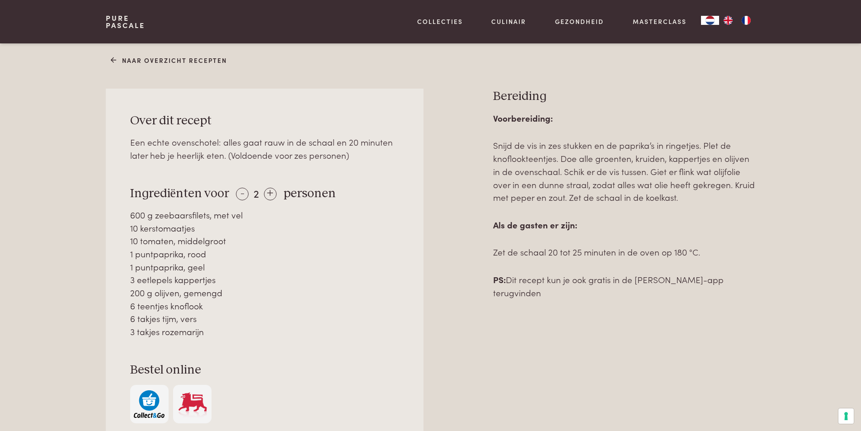
drag, startPoint x: 534, startPoint y: 310, endPoint x: 110, endPoint y: 174, distance: 444.9
click at [110, 174] on div "Over dit recept Een echte ovenschotel: alles gaat rauw in de schaal en 20 minut…" at bounding box center [430, 299] width 649 height 420
click at [373, 248] on div "1 puntpaprika, rood" at bounding box center [265, 253] width 270 height 13
drag, startPoint x: 539, startPoint y: 320, endPoint x: 122, endPoint y: 185, distance: 438.0
click at [122, 185] on div "Over dit recept Een echte ovenschotel: alles gaat rauw in de schaal en 20 minut…" at bounding box center [430, 299] width 649 height 420
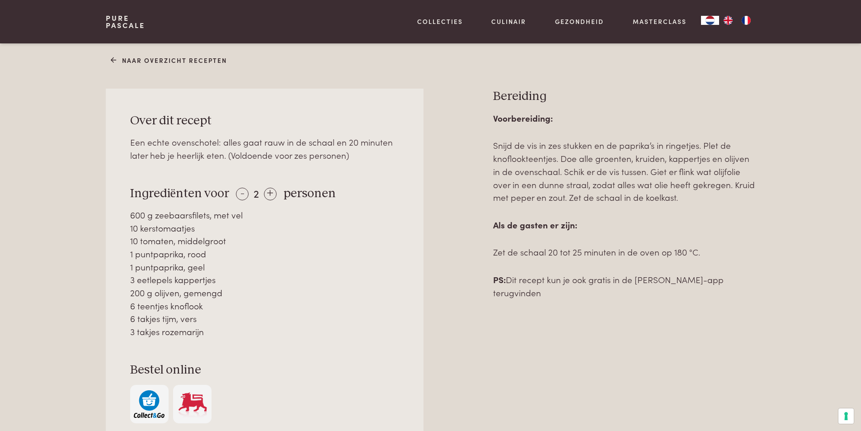
click at [452, 235] on div at bounding box center [458, 299] width 41 height 420
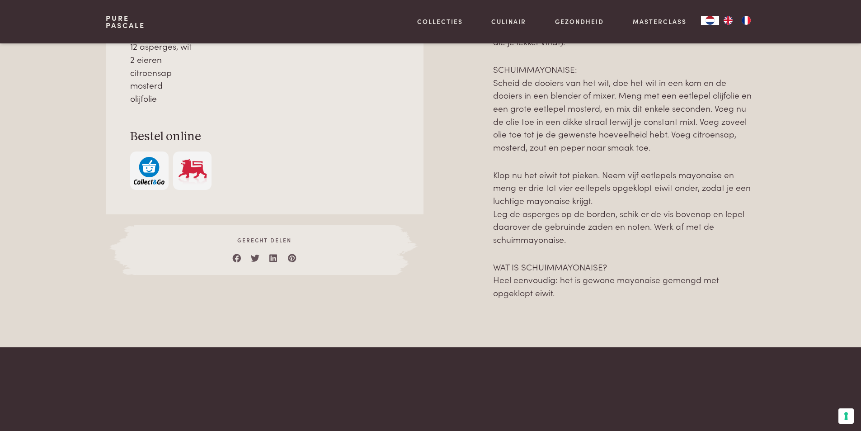
scroll to position [588, 0]
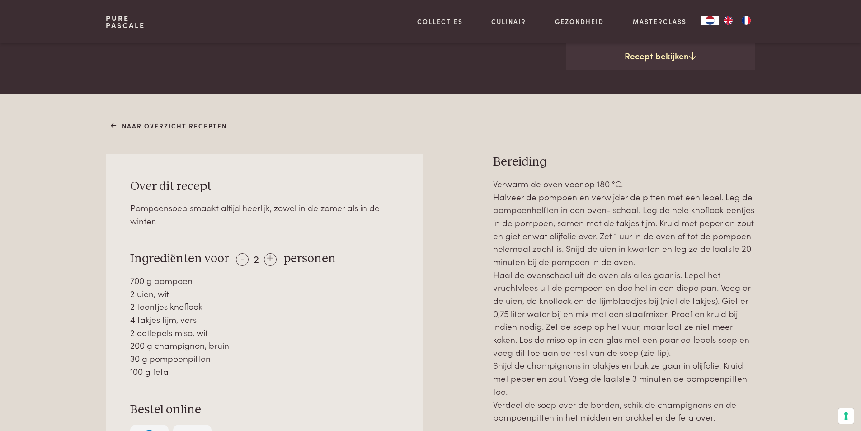
scroll to position [317, 0]
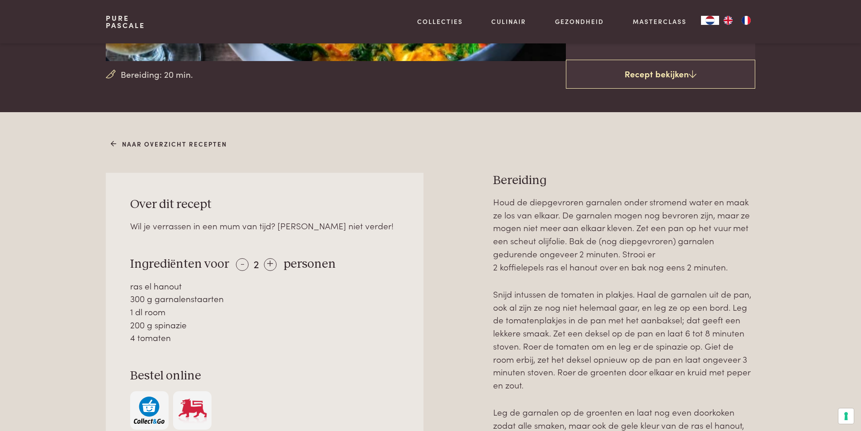
scroll to position [317, 0]
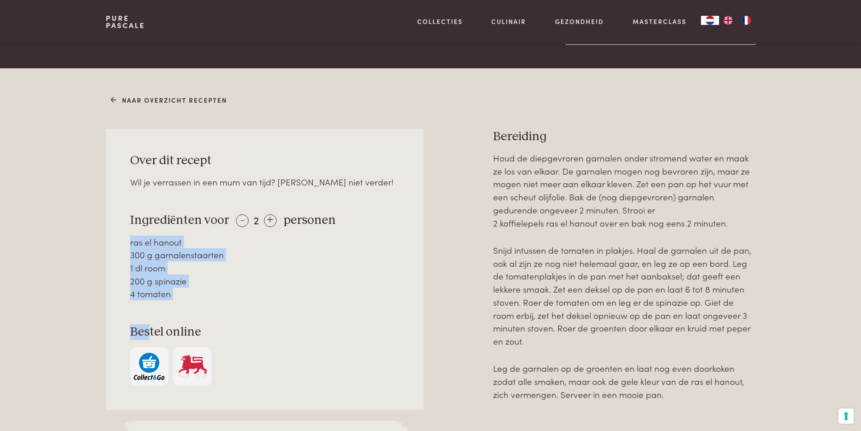
drag, startPoint x: 147, startPoint y: 306, endPoint x: 365, endPoint y: 220, distance: 235.1
click at [365, 220] on div "Over dit recept Wil je verrassen in een mum van tijd? Zoek niet verder! Ingredi…" at bounding box center [264, 269] width 317 height 281
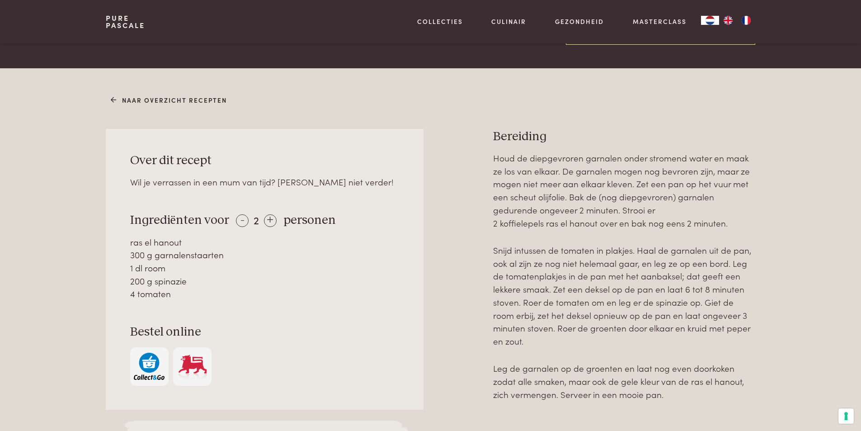
click at [437, 285] on div "Over dit recept Wil je verrassen in een mum van tijd? Zoek niet verder! Ingredi…" at bounding box center [430, 300] width 649 height 342
drag, startPoint x: 537, startPoint y: 408, endPoint x: 124, endPoint y: 218, distance: 454.8
click at [124, 218] on div "Over dit recept Wil je verrassen in een mum van tijd? Zoek niet verder! Ingredi…" at bounding box center [430, 300] width 649 height 342
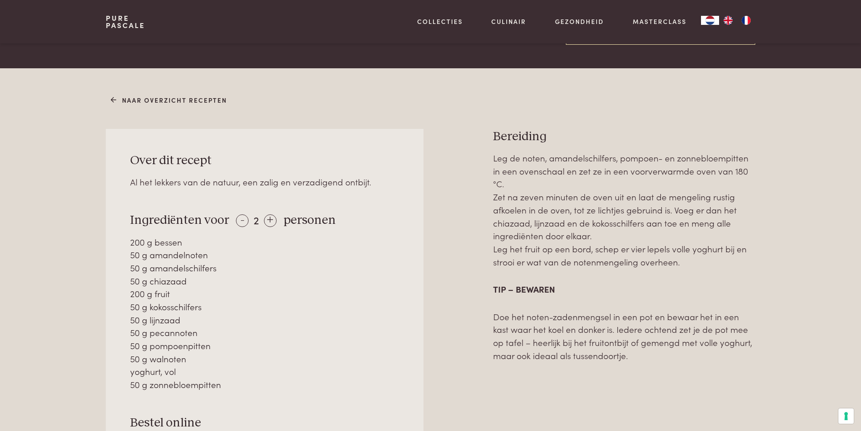
scroll to position [362, 0]
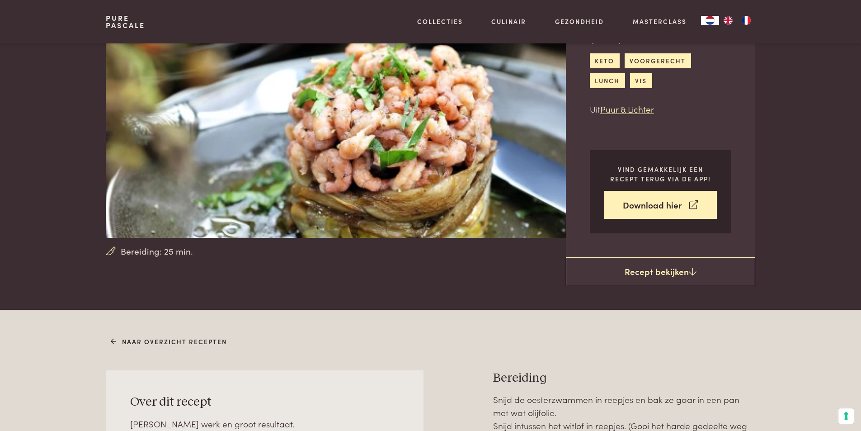
scroll to position [90, 0]
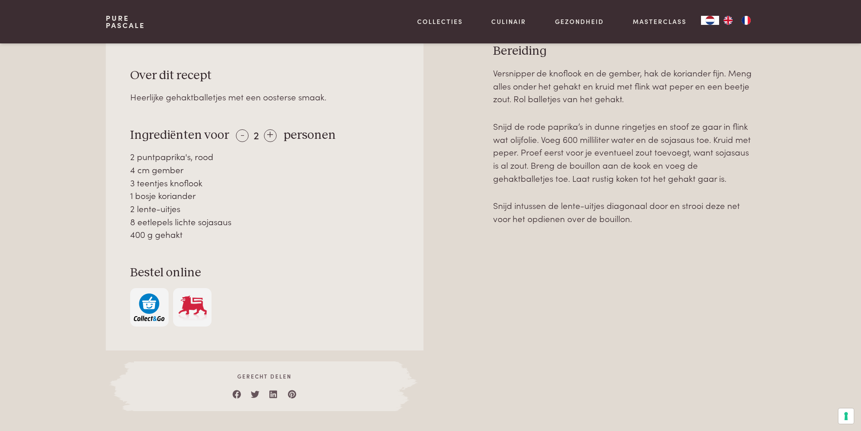
scroll to position [362, 0]
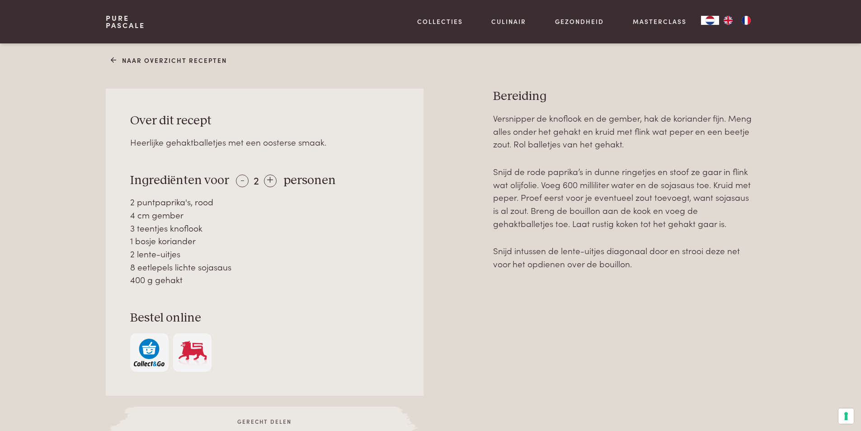
drag, startPoint x: 592, startPoint y: 272, endPoint x: 128, endPoint y: 183, distance: 472.4
click at [128, 183] on div "Over dit recept Heerlijke gehaktballetjes met een oosterse smaak. Ingrediënten …" at bounding box center [430, 273] width 649 height 368
drag, startPoint x: 32, startPoint y: 116, endPoint x: 0, endPoint y: 56, distance: 67.8
click at [32, 116] on div "Naar overzicht recepten Over dit recept Heerlijke gehaktballetjes met een ooste…" at bounding box center [430, 266] width 861 height 476
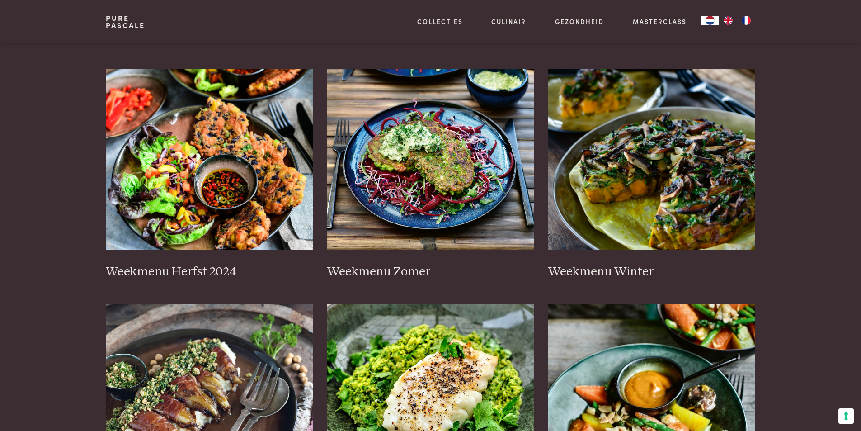
scroll to position [181, 0]
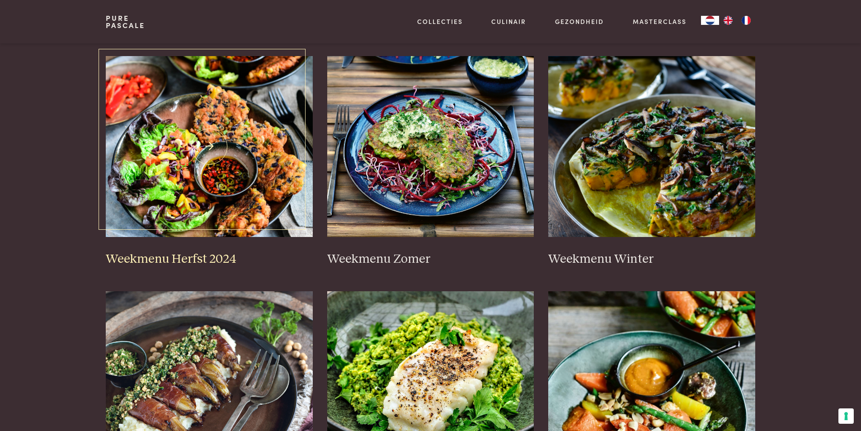
click at [158, 220] on img at bounding box center [209, 146] width 207 height 181
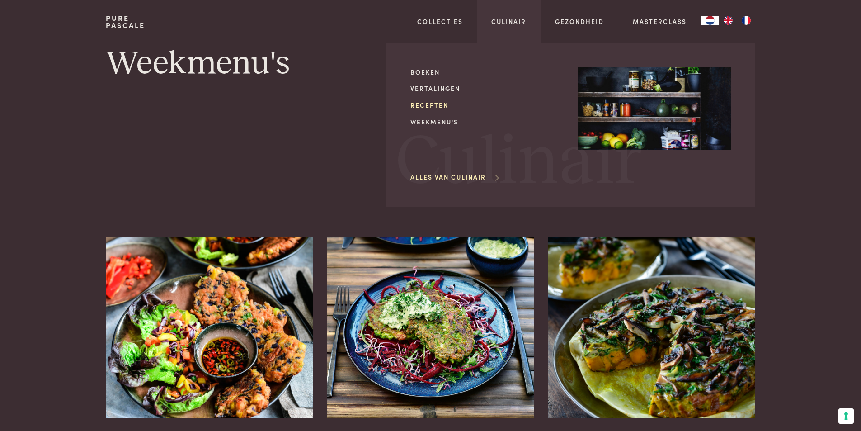
click at [426, 106] on link "Recepten" at bounding box center [487, 104] width 153 height 9
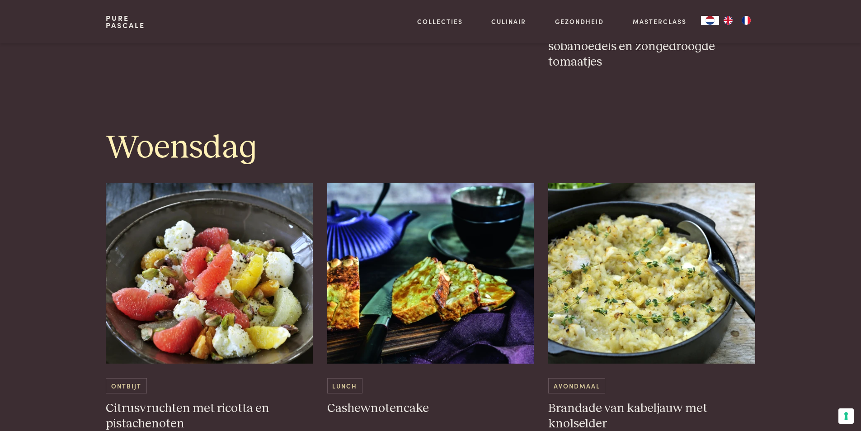
scroll to position [1176, 0]
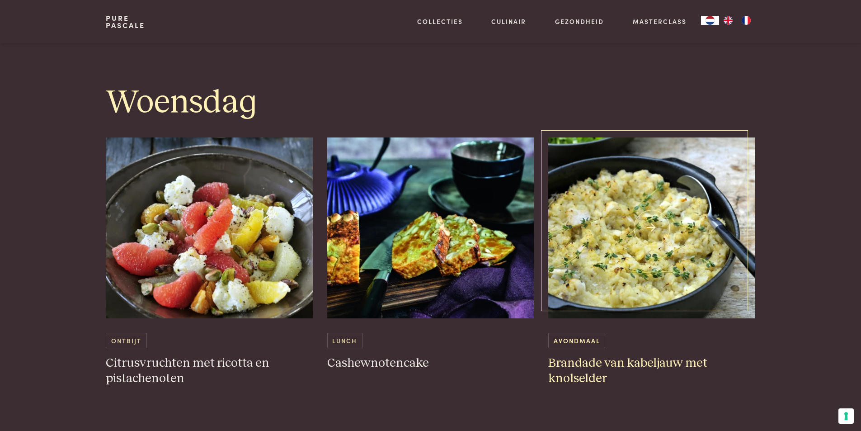
click at [655, 267] on img at bounding box center [651, 227] width 207 height 181
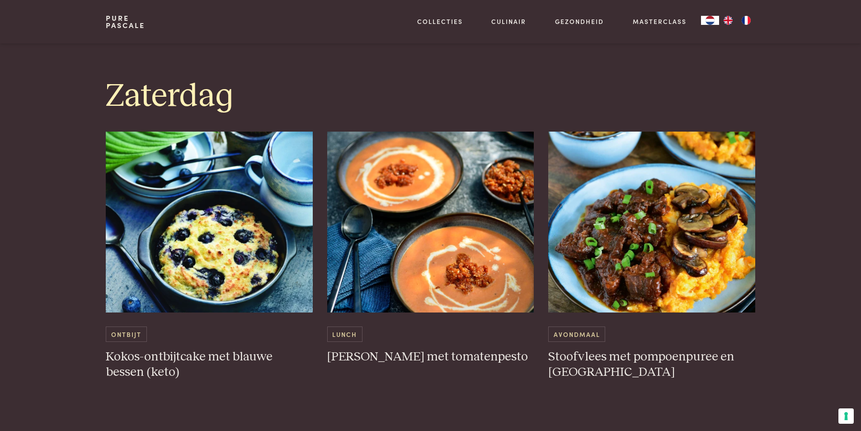
scroll to position [2261, 0]
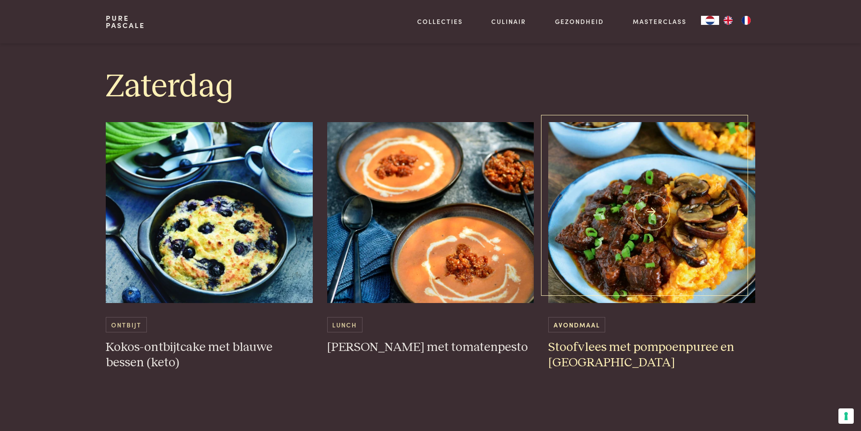
click at [651, 226] on img at bounding box center [651, 212] width 207 height 181
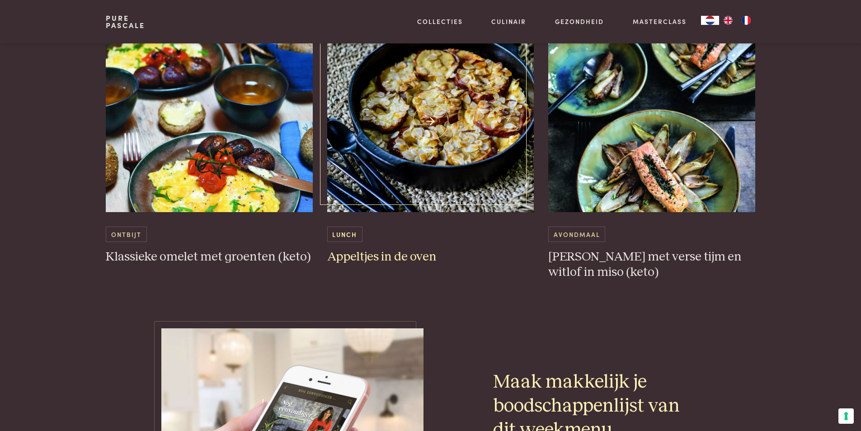
scroll to position [2758, 0]
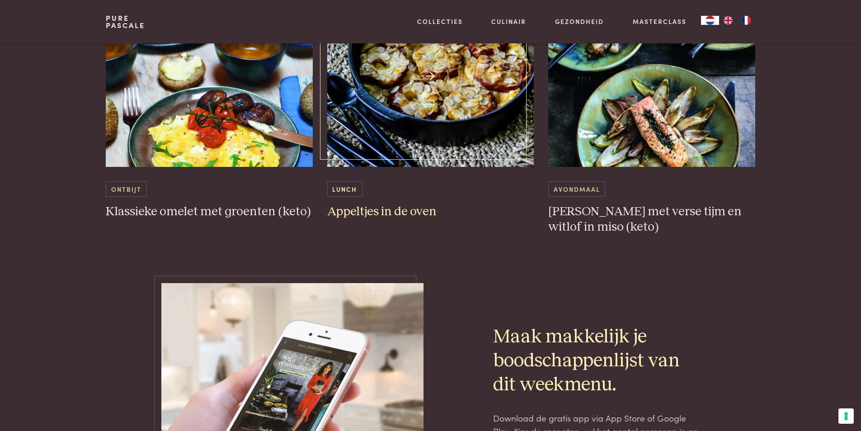
click at [448, 107] on img at bounding box center [430, 76] width 207 height 181
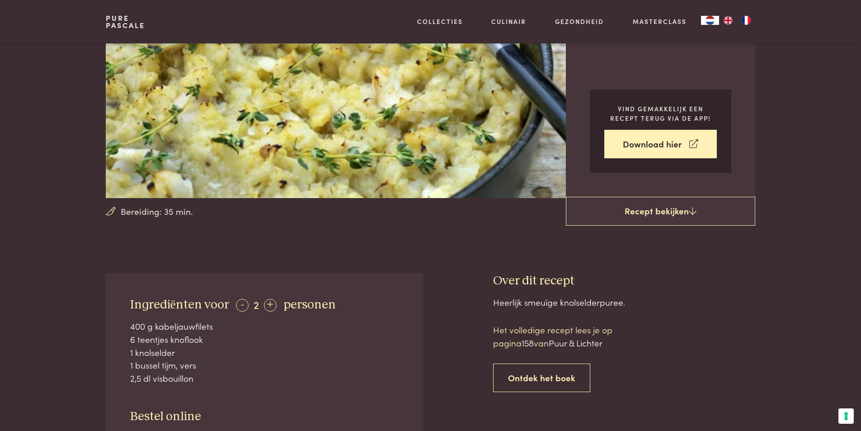
scroll to position [181, 0]
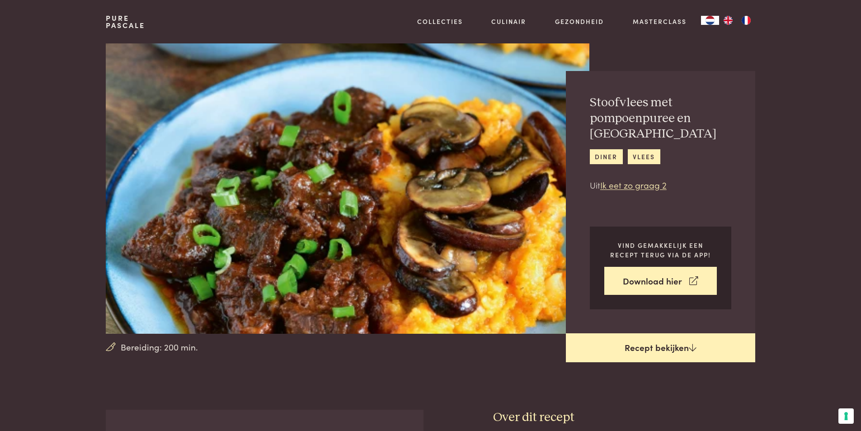
click at [629, 347] on link "Recept bekijken" at bounding box center [660, 347] width 189 height 29
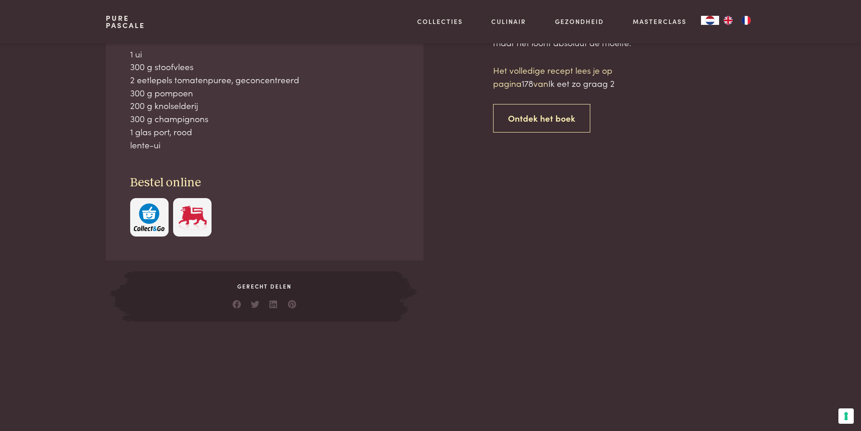
scroll to position [410, 0]
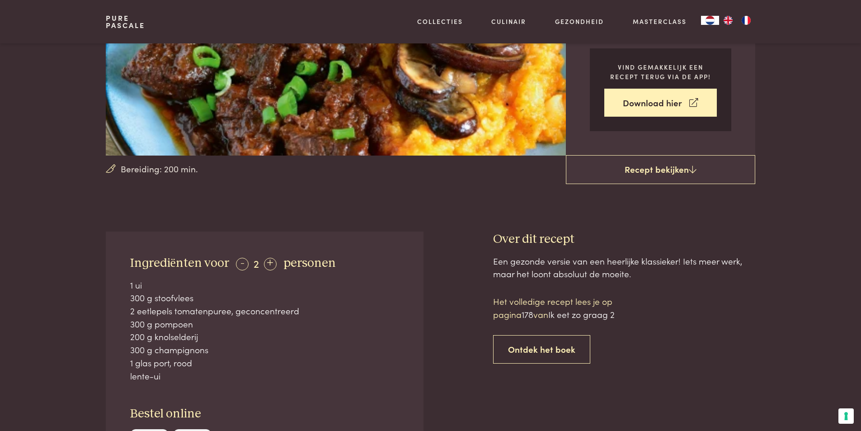
scroll to position [184, 0]
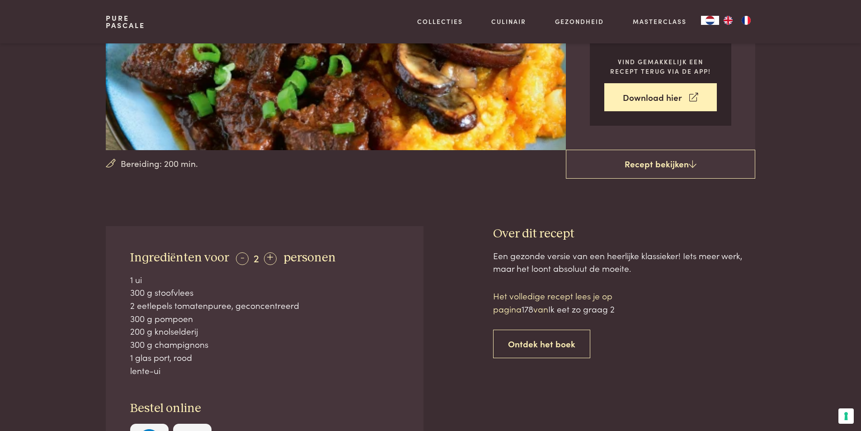
scroll to position [410, 0]
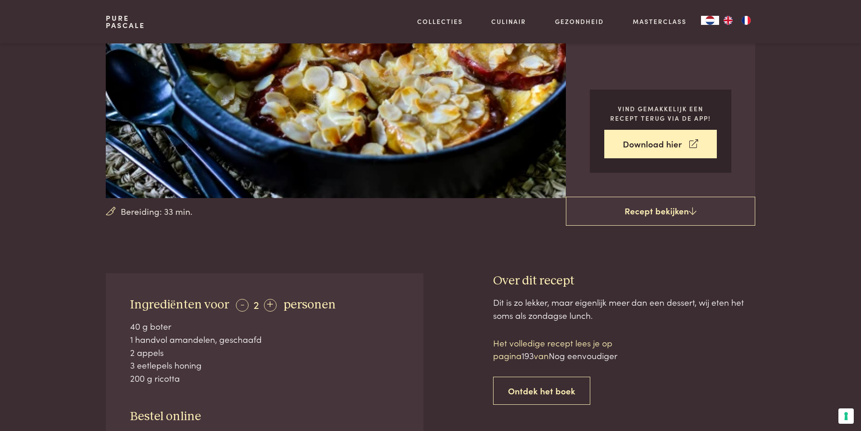
scroll to position [181, 0]
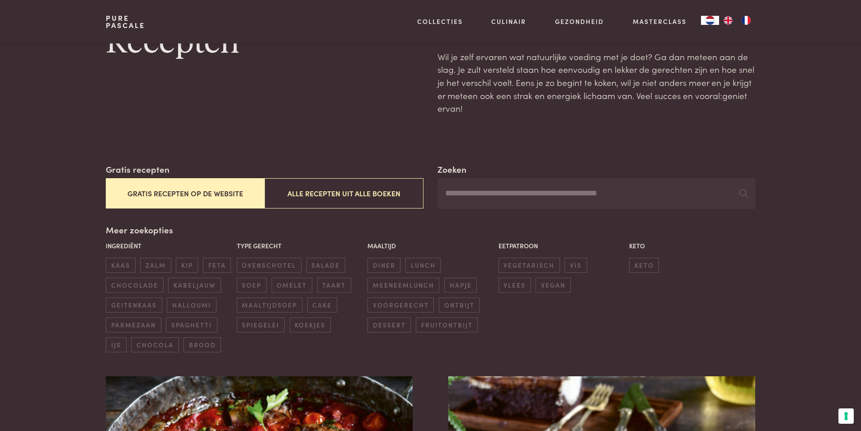
scroll to position [45, 0]
click at [204, 324] on span "spaghetti" at bounding box center [191, 324] width 51 height 15
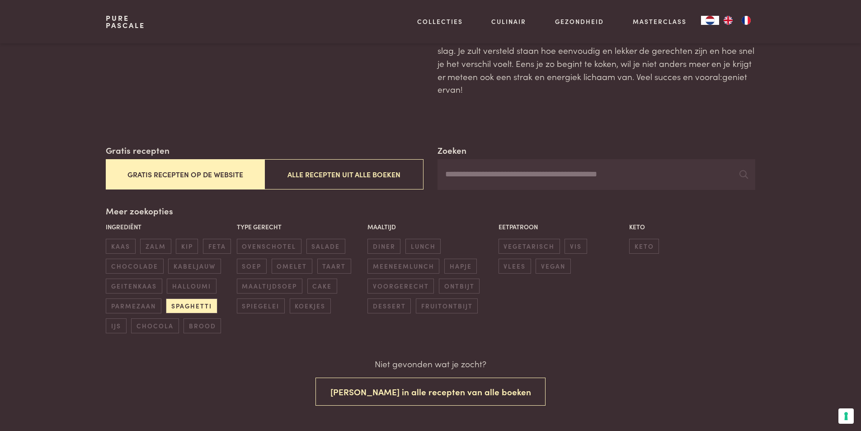
scroll to position [51, 0]
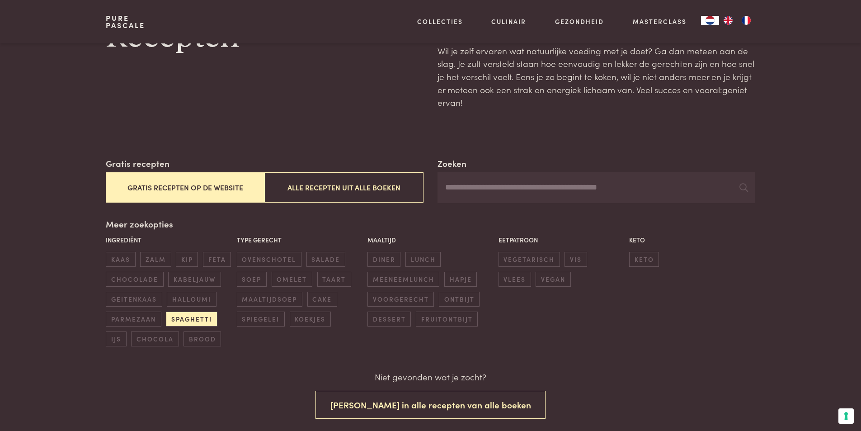
click at [222, 358] on div "Zoeken Gratis recepten Gratis recepten op de website Alle recepten uit alle boe…" at bounding box center [430, 306] width 649 height 298
click at [192, 316] on span "spaghetti" at bounding box center [191, 319] width 51 height 15
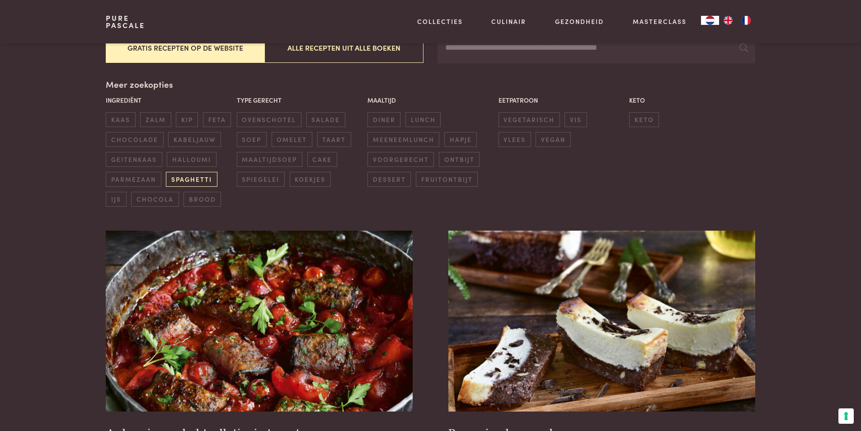
scroll to position [208, 0]
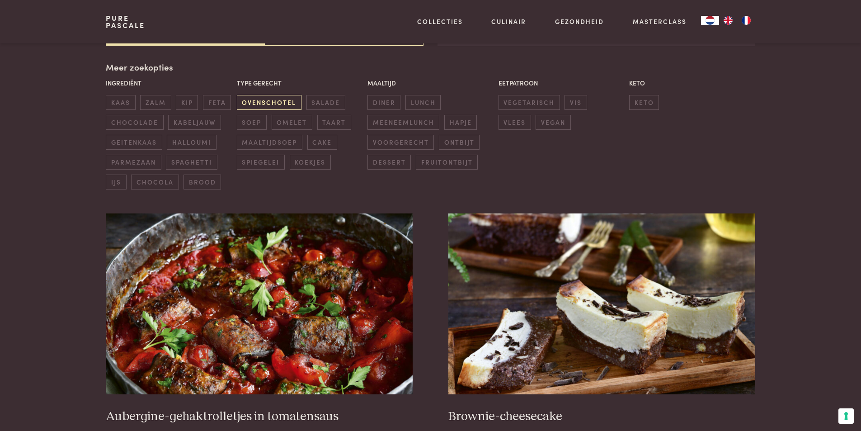
click at [259, 103] on span "ovenschotel" at bounding box center [269, 102] width 65 height 15
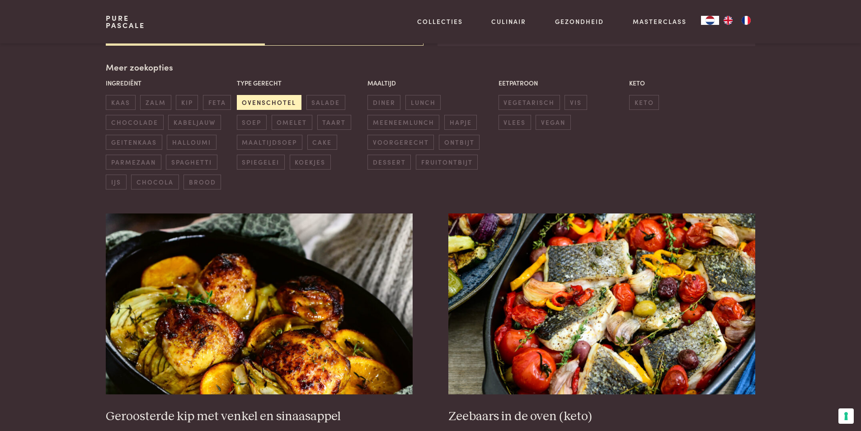
click at [255, 100] on span "ovenschotel" at bounding box center [269, 102] width 65 height 15
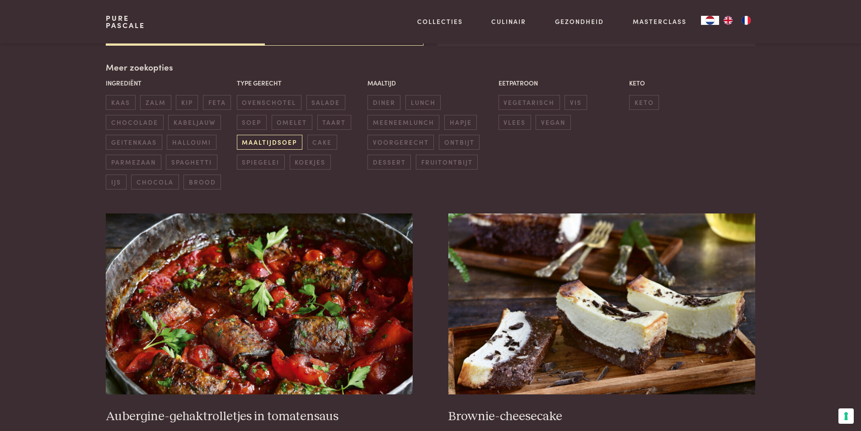
click at [260, 138] on span "maaltijdsoep" at bounding box center [270, 142] width 66 height 15
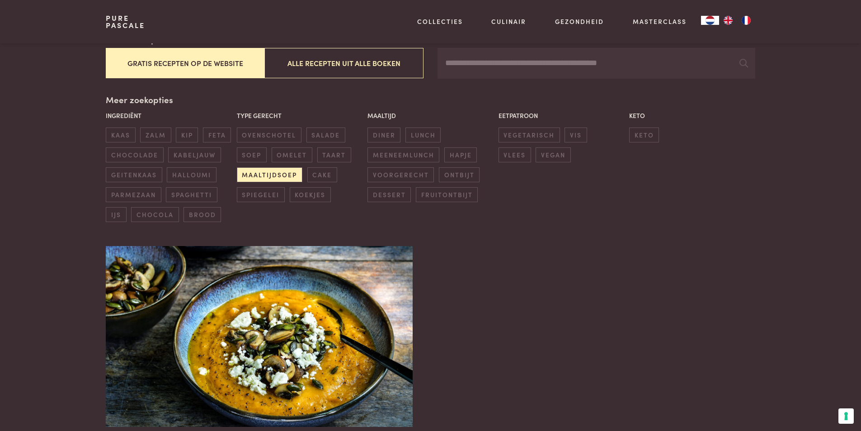
scroll to position [162, 0]
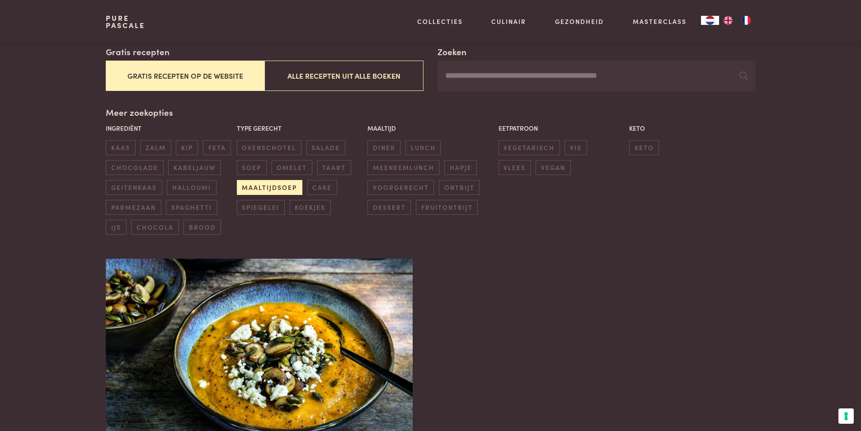
click at [257, 188] on span "maaltijdsoep" at bounding box center [270, 187] width 66 height 15
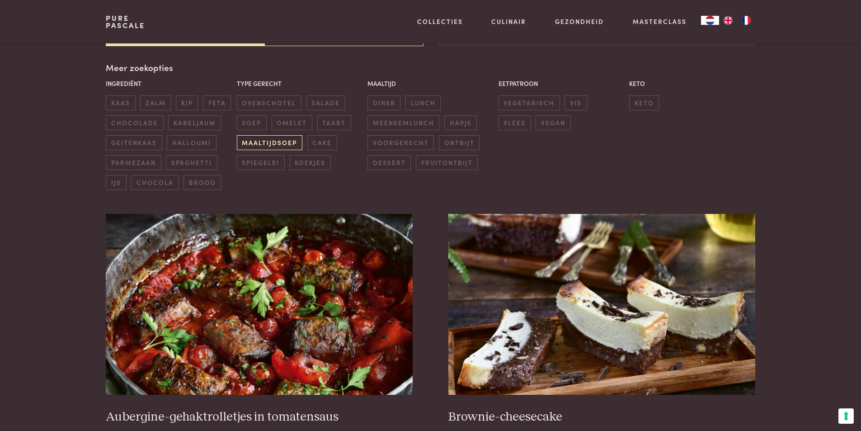
scroll to position [208, 0]
click at [264, 164] on span "spiegelei" at bounding box center [261, 162] width 48 height 15
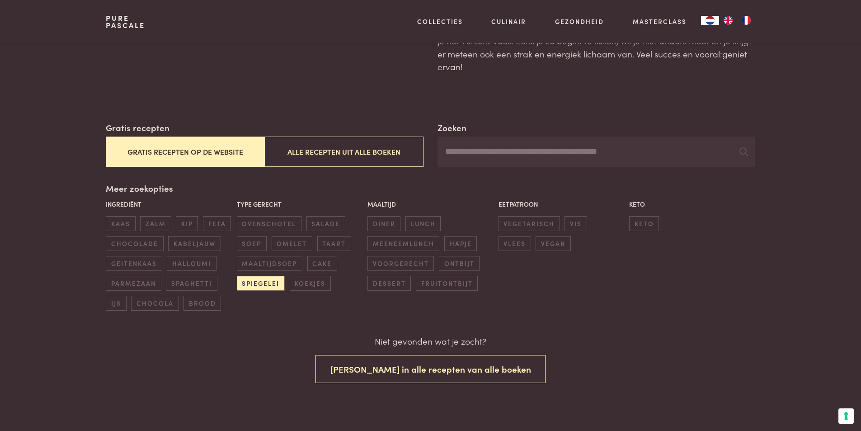
scroll to position [51, 0]
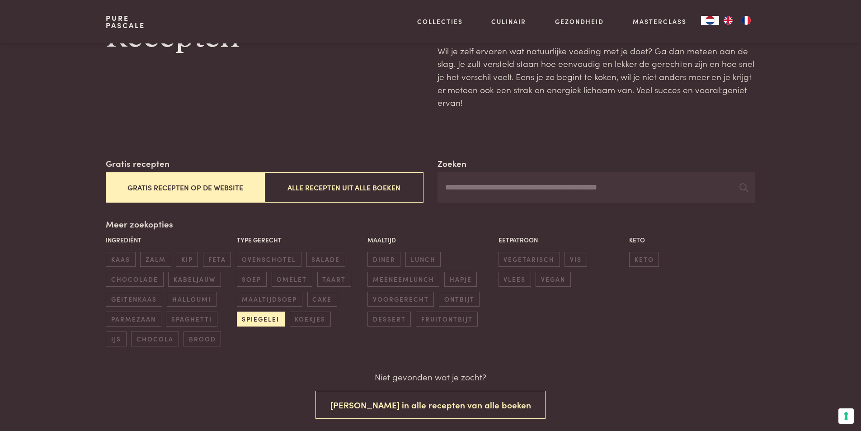
click at [247, 320] on span "spiegelei" at bounding box center [261, 319] width 48 height 15
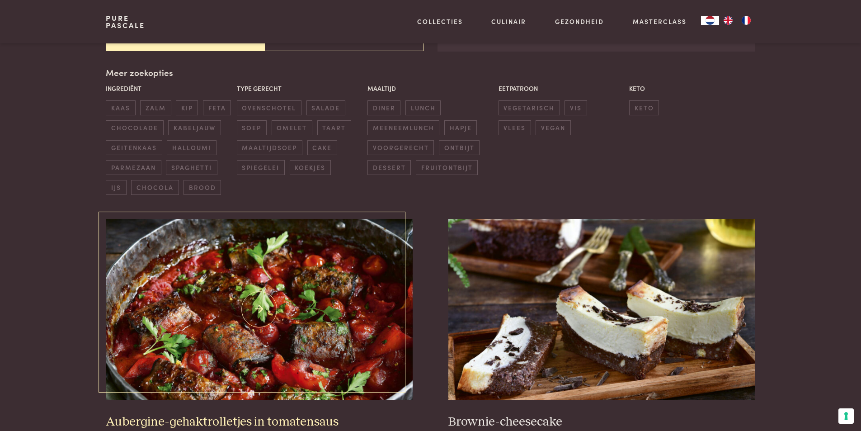
scroll to position [208, 0]
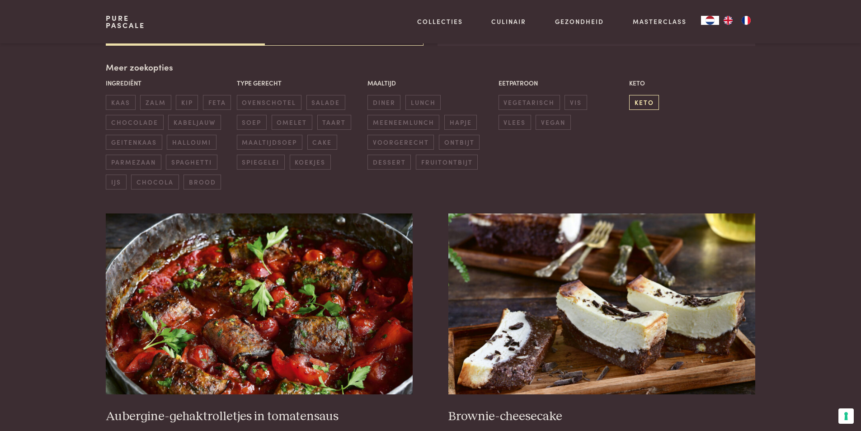
click at [636, 102] on span "keto" at bounding box center [644, 102] width 30 height 15
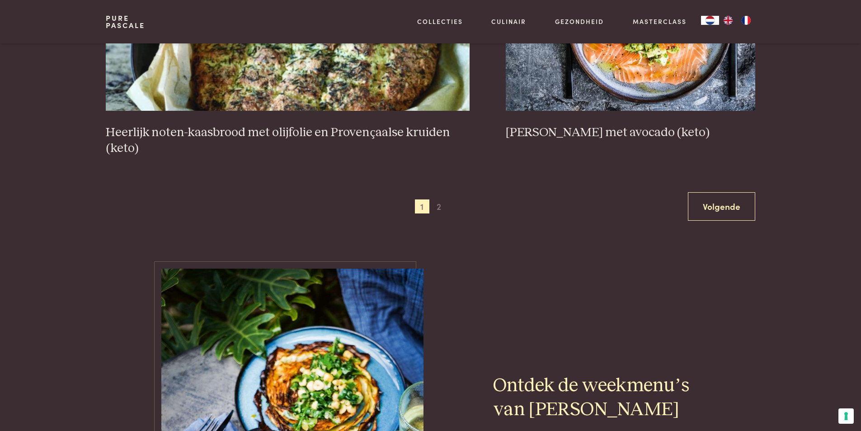
scroll to position [1790, 0]
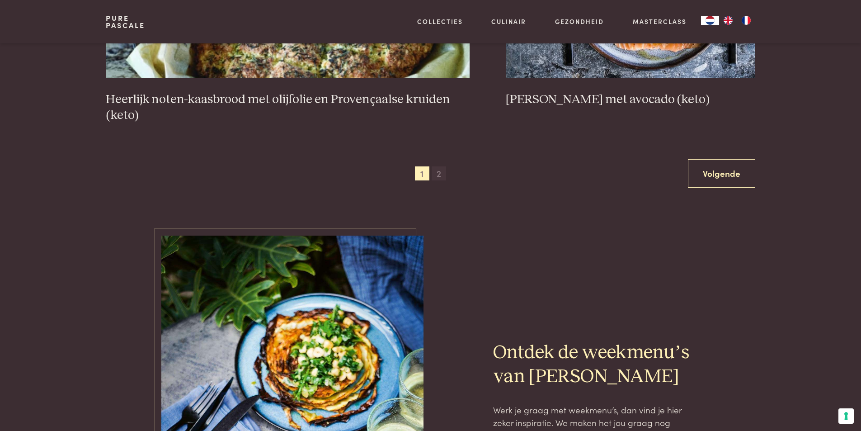
click at [439, 175] on span "2" at bounding box center [439, 173] width 14 height 14
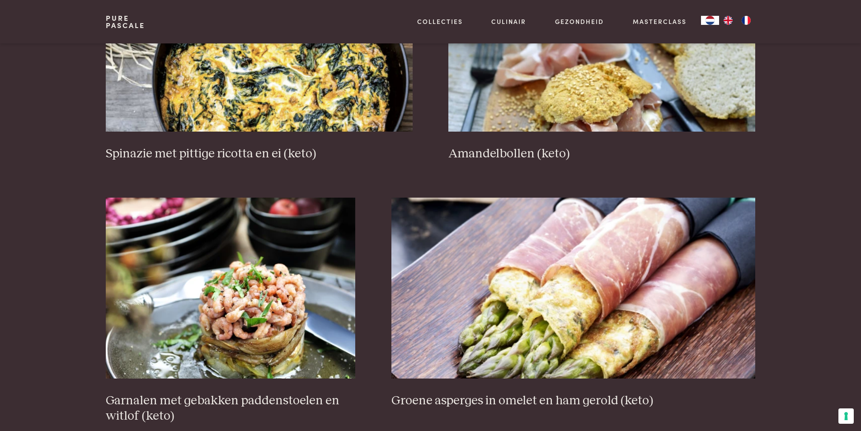
scroll to position [1202, 0]
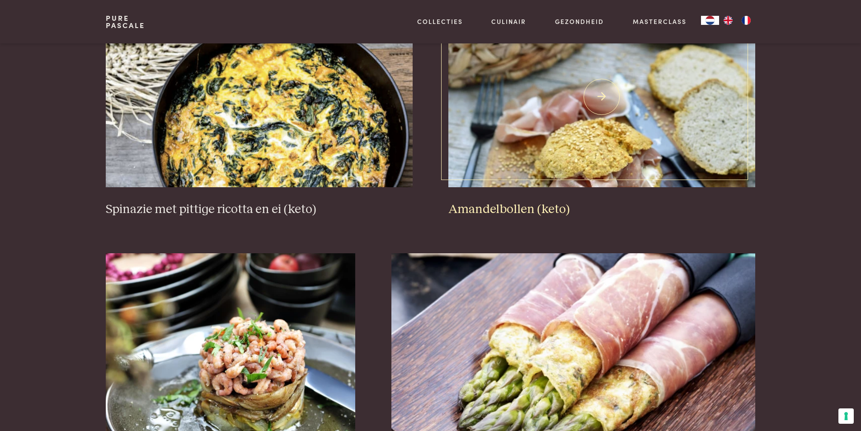
click at [532, 153] on img at bounding box center [602, 96] width 307 height 181
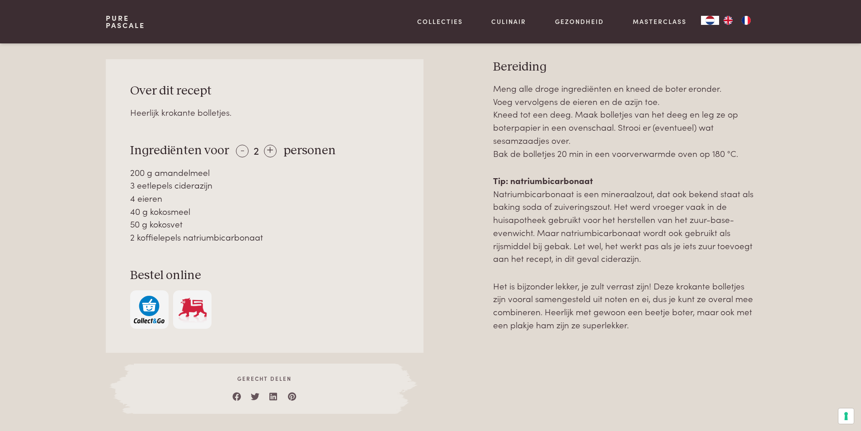
scroll to position [362, 0]
